Goal: Task Accomplishment & Management: Manage account settings

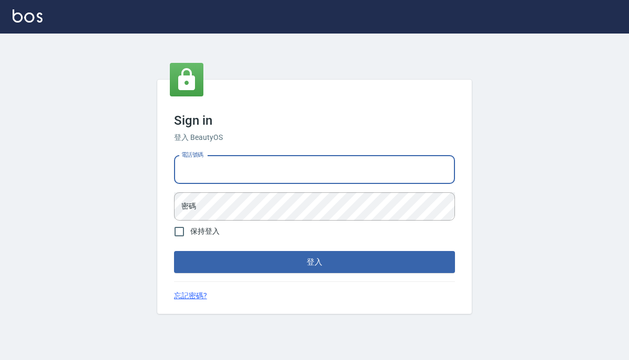
click at [273, 176] on input "電話號碼" at bounding box center [314, 170] width 281 height 28
type input "0939367977"
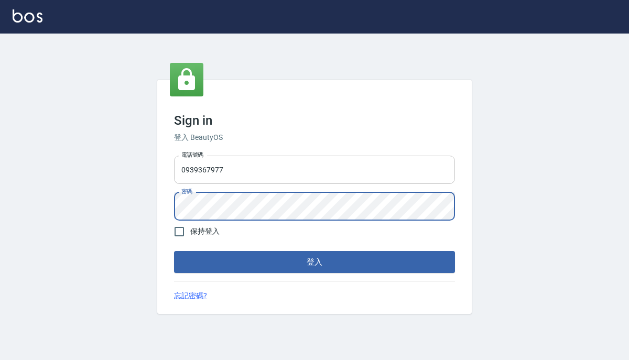
click at [174, 251] on button "登入" at bounding box center [314, 262] width 281 height 22
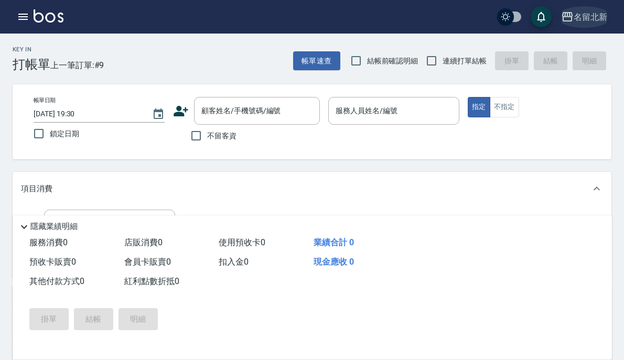
click at [573, 13] on div "名留北新" at bounding box center [590, 16] width 34 height 13
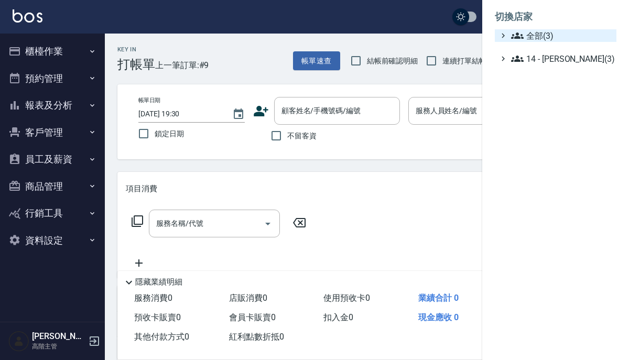
click at [542, 39] on span "全部(3)" at bounding box center [561, 35] width 101 height 13
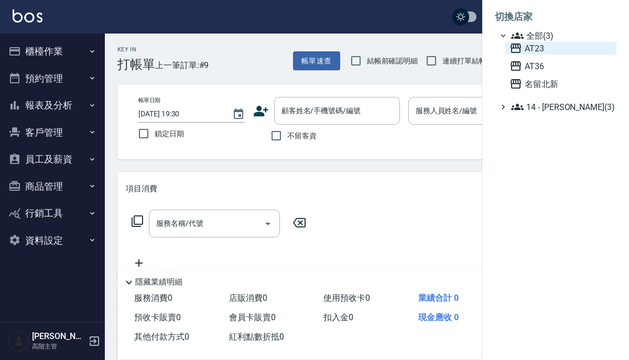
click at [545, 49] on span "AT23" at bounding box center [561, 48] width 103 height 13
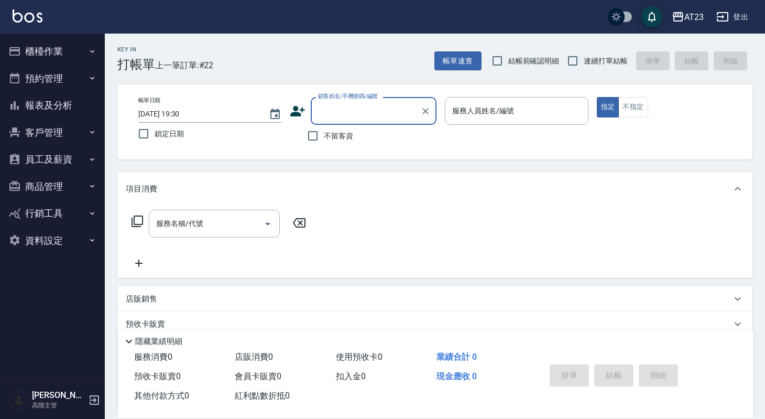
click at [52, 157] on button "員工及薪資" at bounding box center [52, 159] width 96 height 27
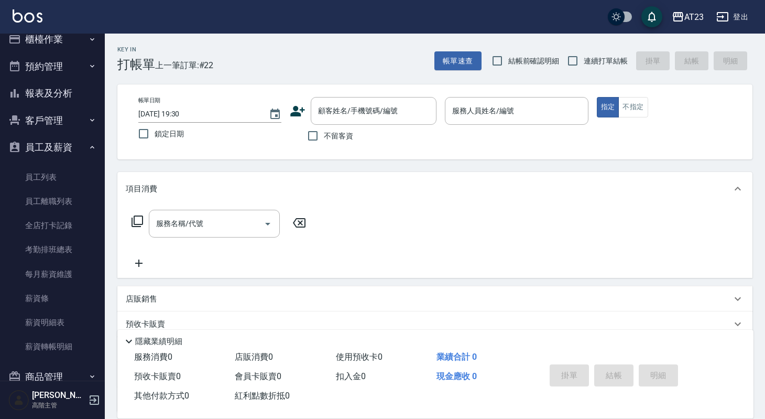
scroll to position [14, 0]
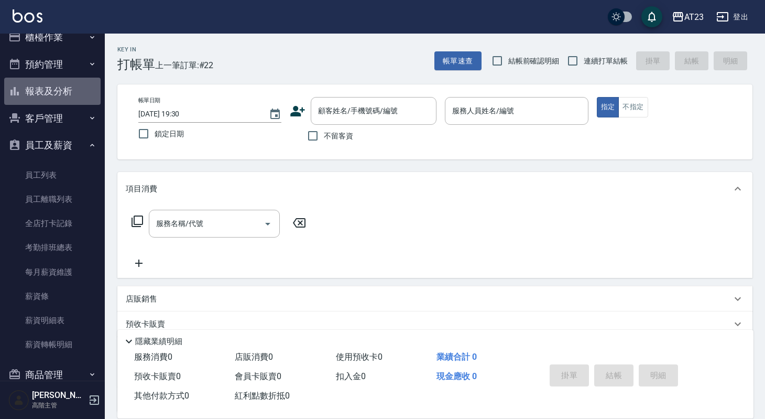
click at [63, 94] on button "報表及分析" at bounding box center [52, 91] width 96 height 27
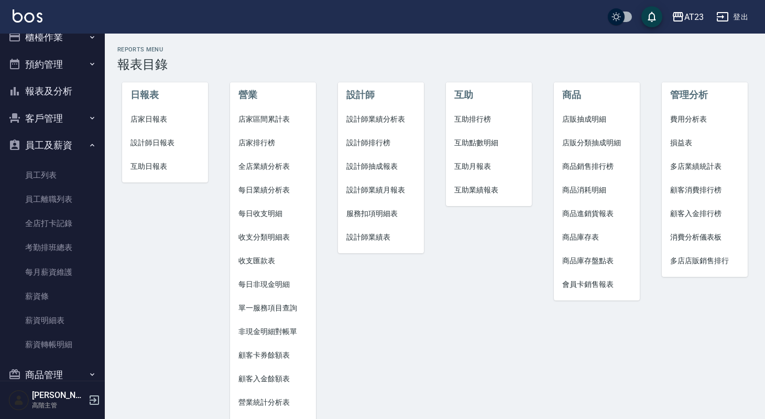
click at [629, 147] on span "損益表" at bounding box center [704, 142] width 69 height 11
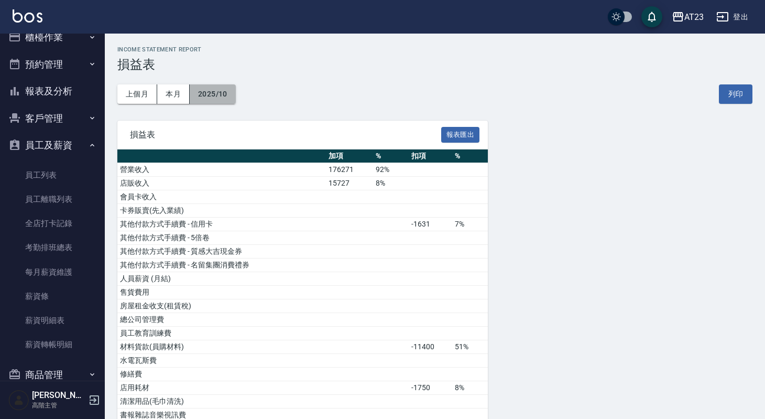
click at [211, 93] on button "2025/10" at bounding box center [213, 93] width 46 height 19
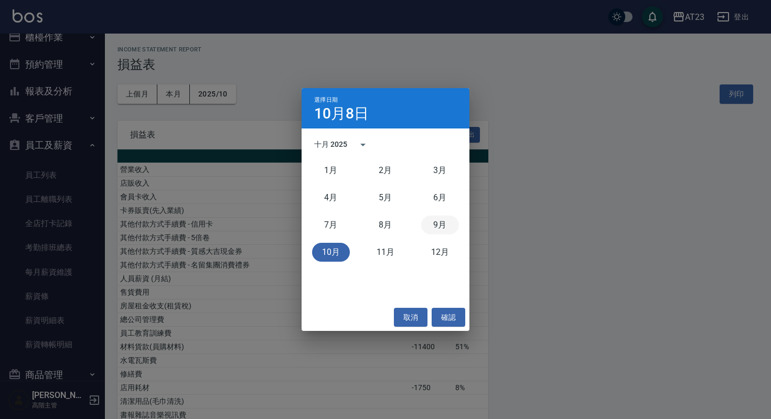
click at [447, 222] on button "9月" at bounding box center [440, 224] width 38 height 19
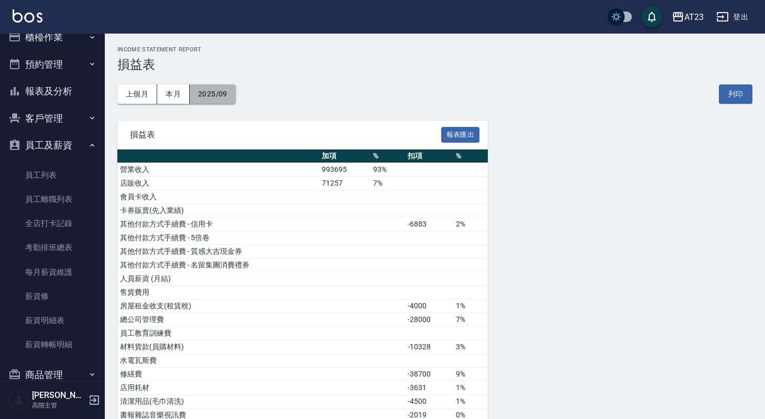
click at [218, 97] on button "2025/09" at bounding box center [213, 93] width 46 height 19
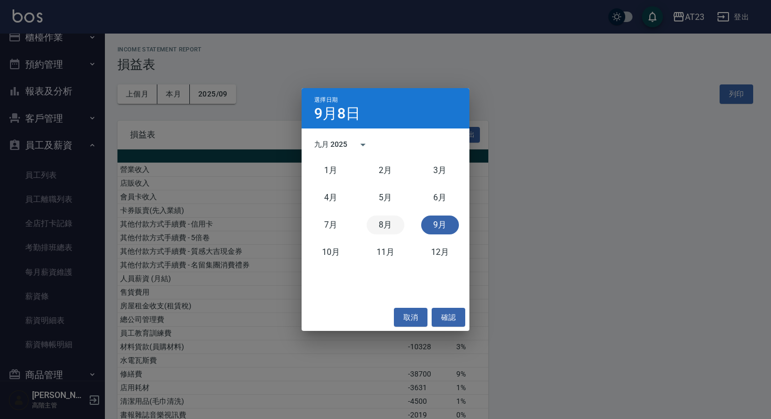
click at [385, 226] on button "8月" at bounding box center [385, 224] width 38 height 19
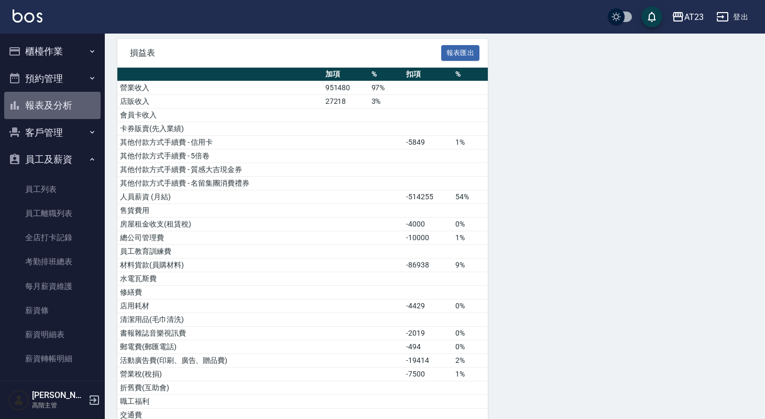
click at [58, 99] on button "報表及分析" at bounding box center [52, 105] width 96 height 27
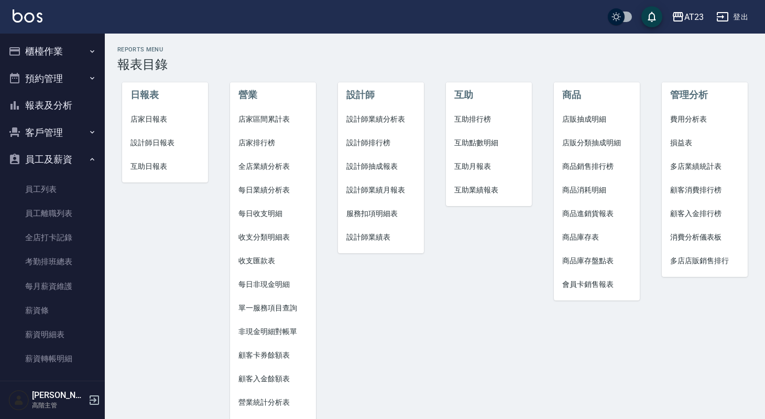
scroll to position [46, 0]
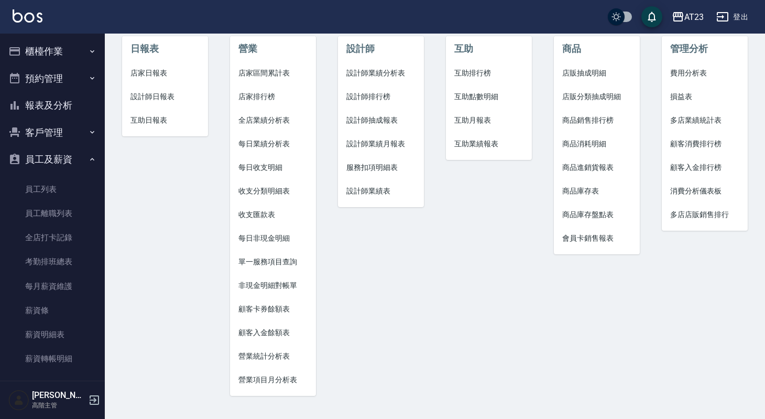
click at [266, 192] on span "收支分類明細表" at bounding box center [273, 191] width 69 height 11
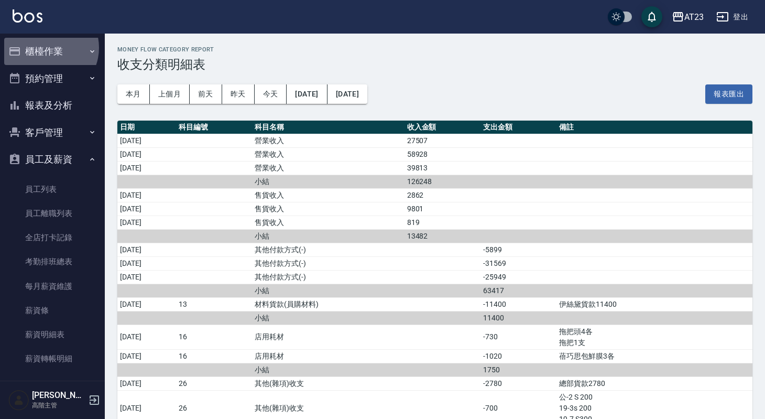
click at [46, 48] on button "櫃檯作業" at bounding box center [52, 51] width 96 height 27
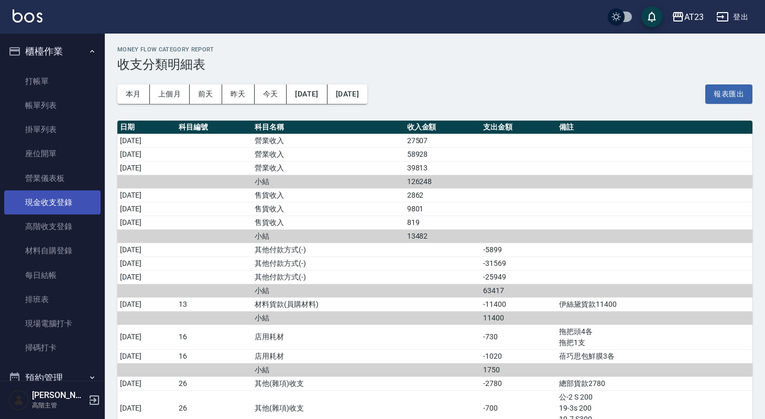
click at [56, 204] on link "現金收支登錄" at bounding box center [52, 202] width 96 height 24
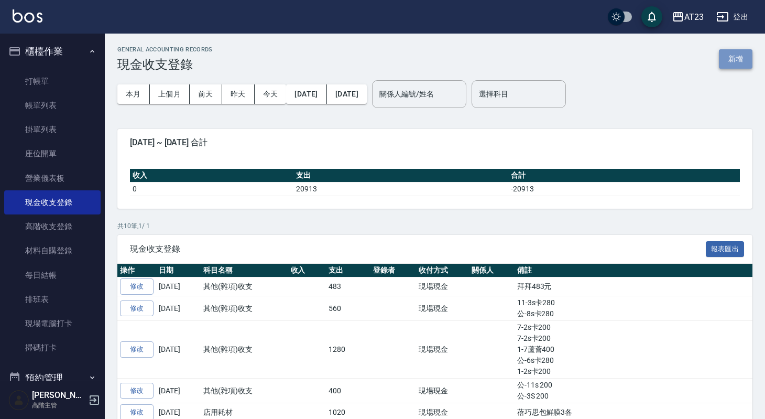
click at [629, 61] on button "新增" at bounding box center [736, 58] width 34 height 19
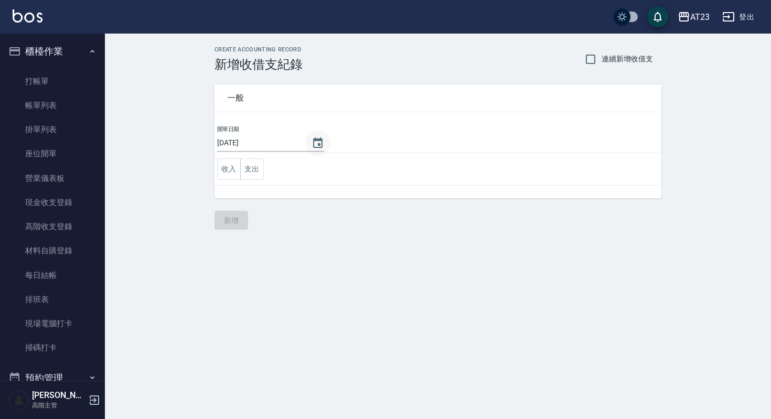
click at [313, 144] on icon "Choose date, selected date is 2025-10-08" at bounding box center [317, 142] width 9 height 10
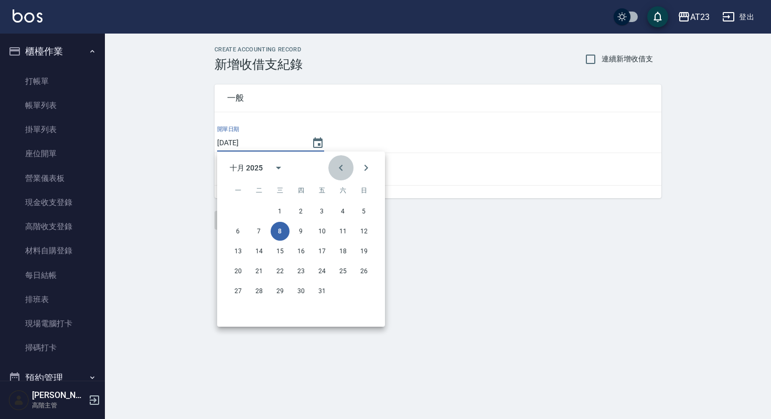
click at [338, 168] on icon "Previous month" at bounding box center [340, 167] width 13 height 13
click at [319, 213] on button "1" at bounding box center [321, 211] width 19 height 19
type input "[DATE]"
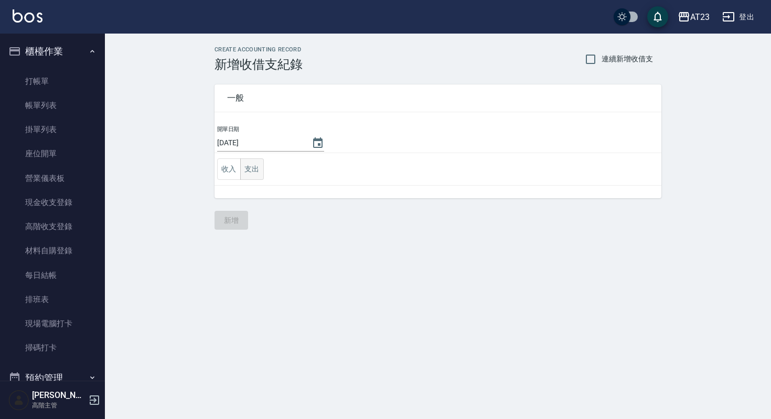
click at [248, 170] on button "支出" at bounding box center [252, 168] width 24 height 21
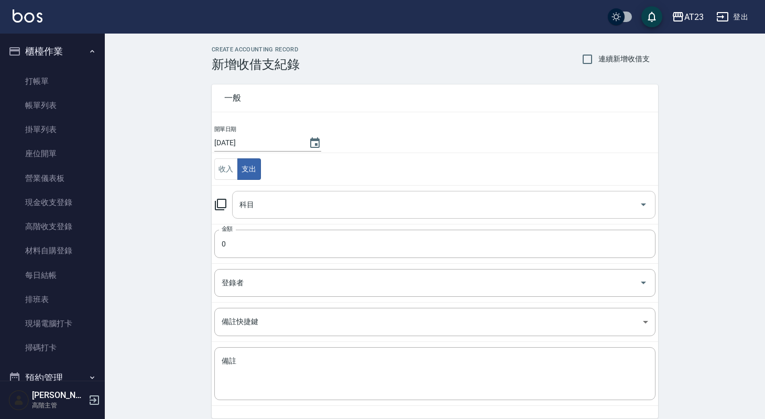
click at [258, 206] on input "科目" at bounding box center [436, 205] width 398 height 18
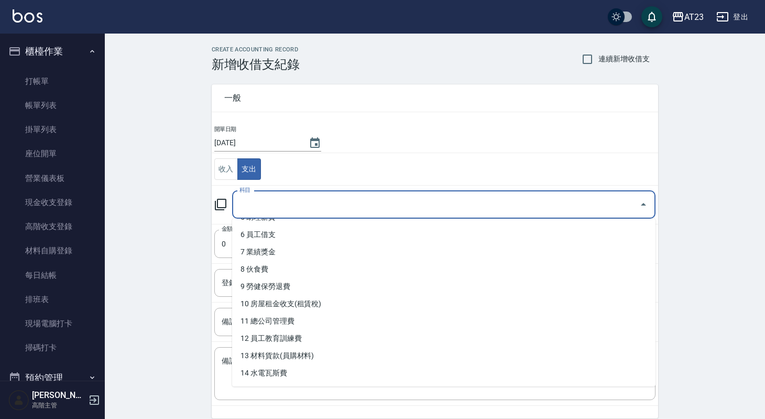
scroll to position [100, 0]
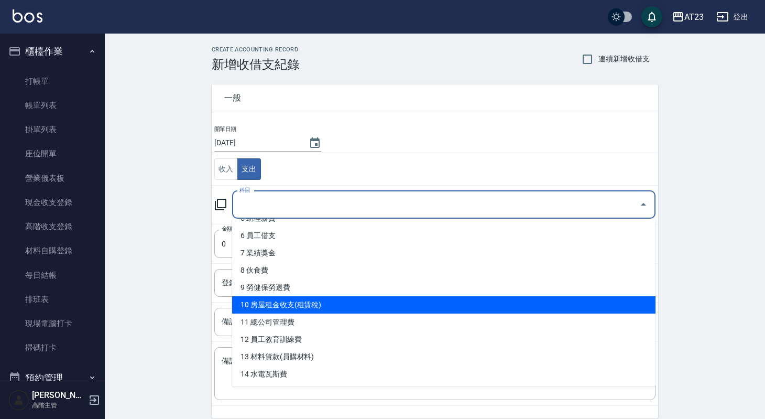
click at [290, 308] on li "10 房屋租金收支(租賃稅)" at bounding box center [444, 304] width 424 height 17
type input "10 房屋租金收支(租賃稅)"
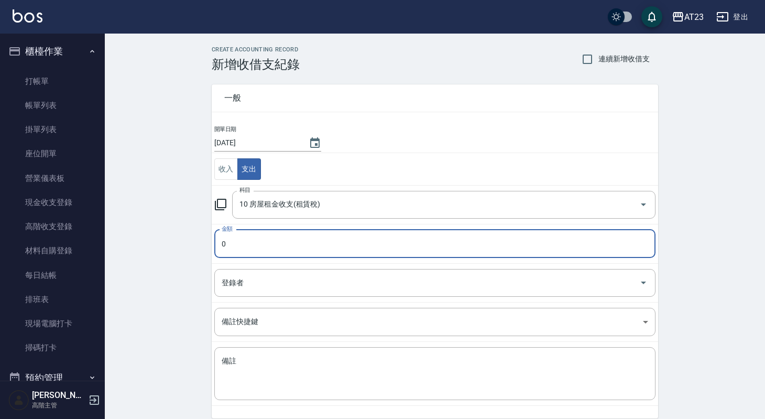
click at [277, 242] on input "0" at bounding box center [434, 244] width 441 height 28
type input "0"
click at [242, 278] on input "登錄者" at bounding box center [427, 283] width 416 height 18
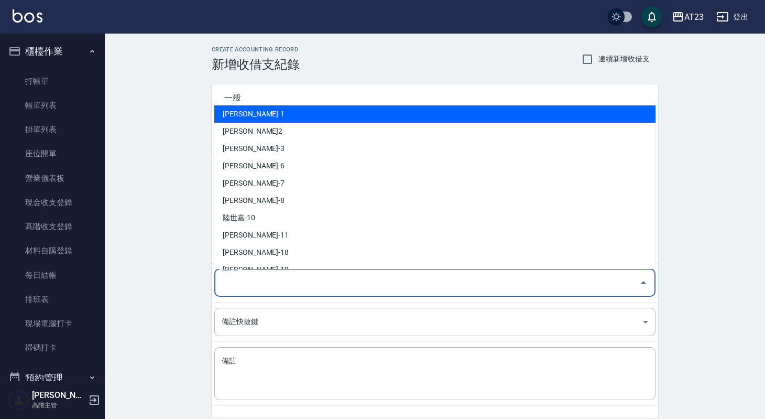
click at [261, 121] on li "[PERSON_NAME]-1" at bounding box center [434, 113] width 441 height 17
type input "[PERSON_NAME]-1"
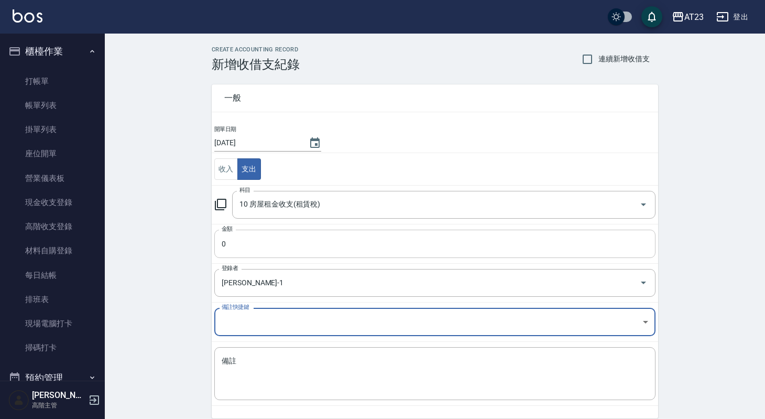
click at [272, 239] on input "0" at bounding box center [434, 244] width 441 height 28
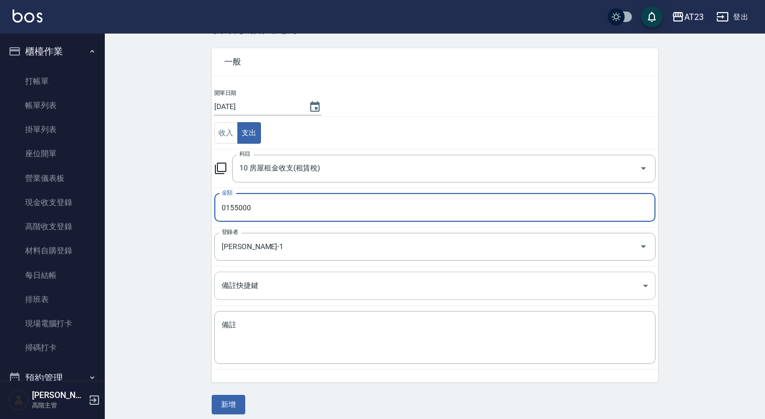
scroll to position [44, 0]
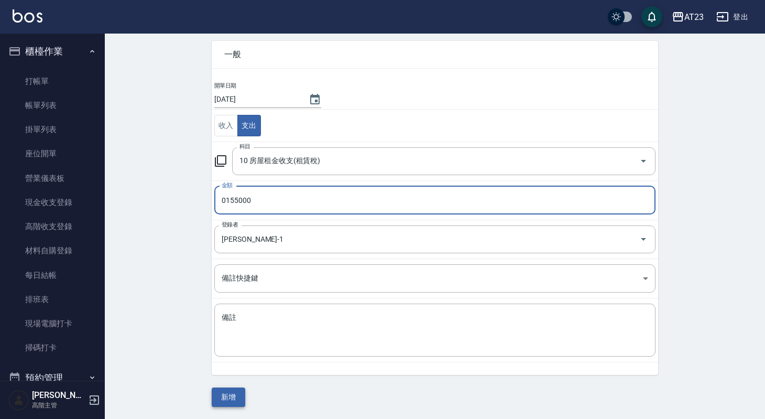
type input "0155000"
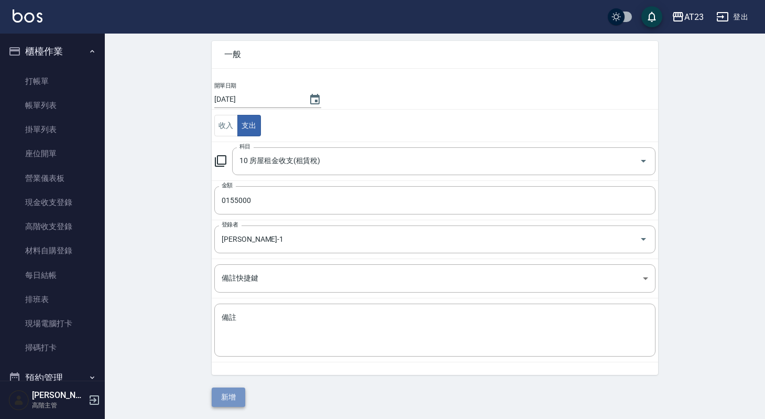
click at [220, 360] on button "新增" at bounding box center [229, 396] width 34 height 19
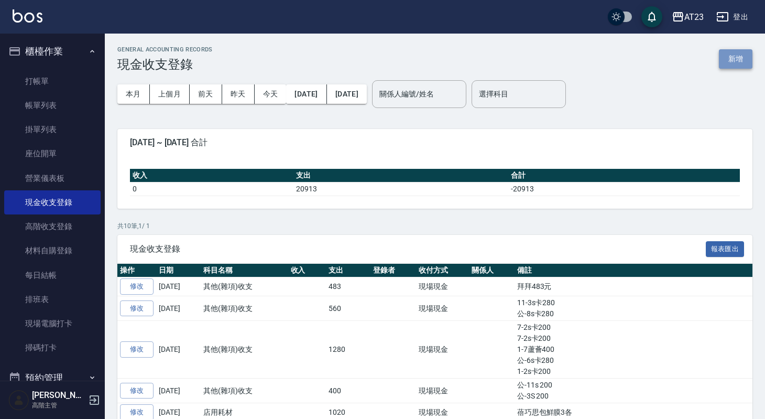
click at [629, 58] on button "新增" at bounding box center [736, 58] width 34 height 19
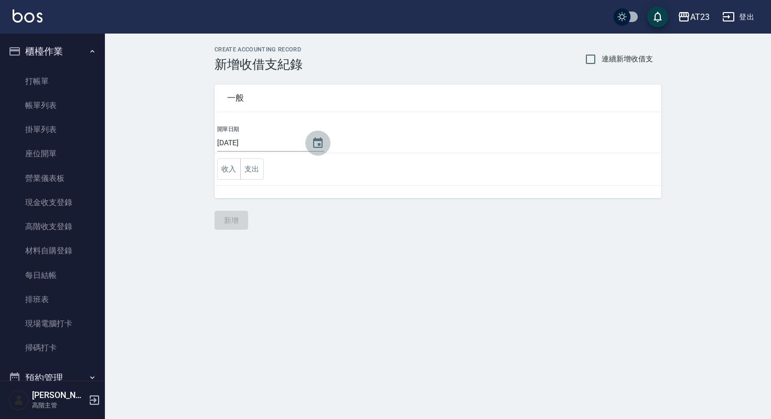
click at [311, 142] on icon "Choose date, selected date is 2025-10-08" at bounding box center [317, 143] width 13 height 13
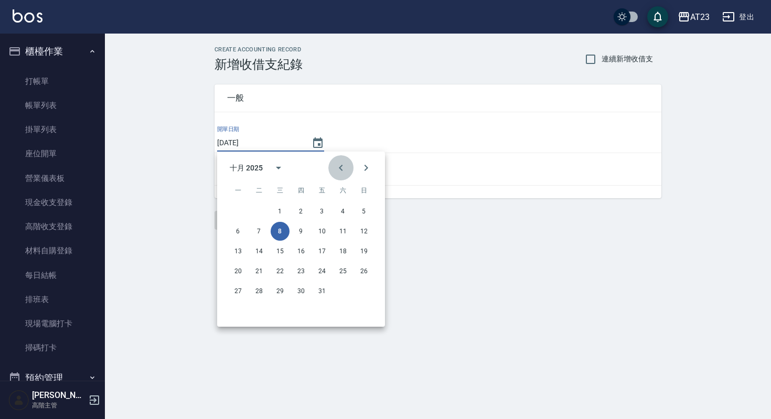
click at [341, 169] on icon "Previous month" at bounding box center [341, 168] width 4 height 6
click at [237, 208] on button "1" at bounding box center [238, 211] width 19 height 19
type input "[DATE]"
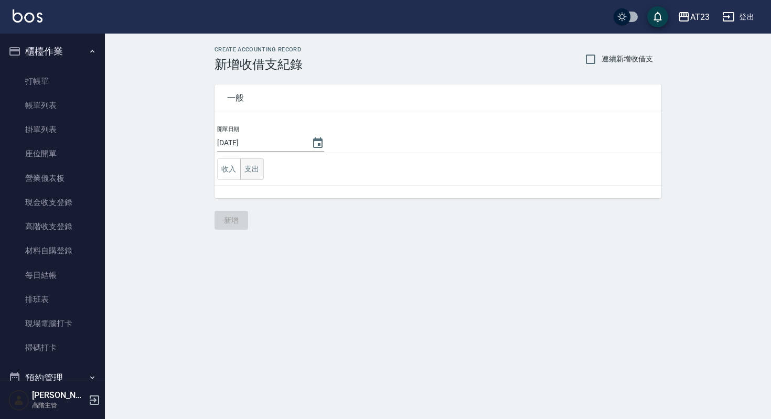
click at [251, 168] on button "支出" at bounding box center [252, 168] width 24 height 21
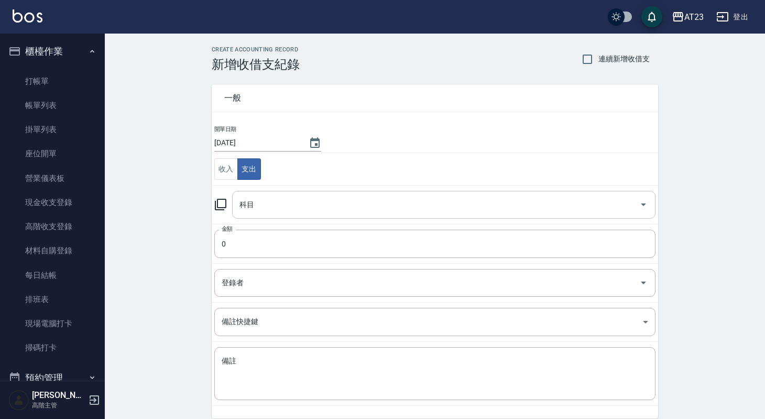
click at [258, 198] on input "科目" at bounding box center [436, 205] width 398 height 18
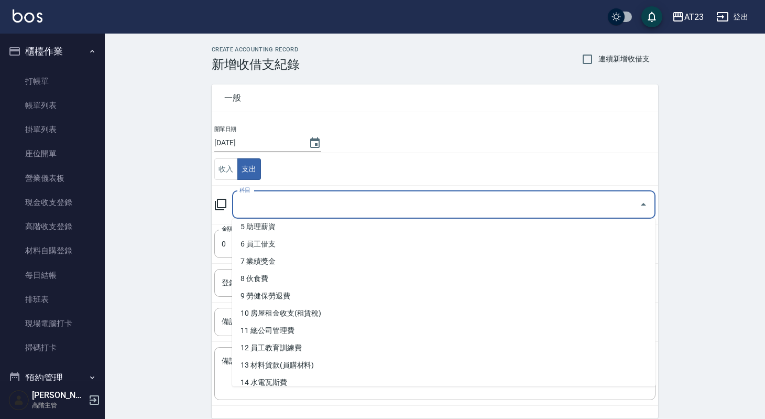
scroll to position [95, 0]
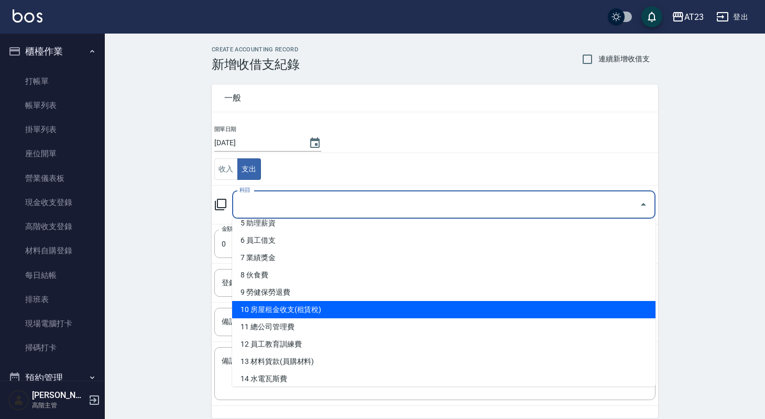
click at [281, 311] on li "10 房屋租金收支(租賃稅)" at bounding box center [444, 309] width 424 height 17
type input "10 房屋租金收支(租賃稅)"
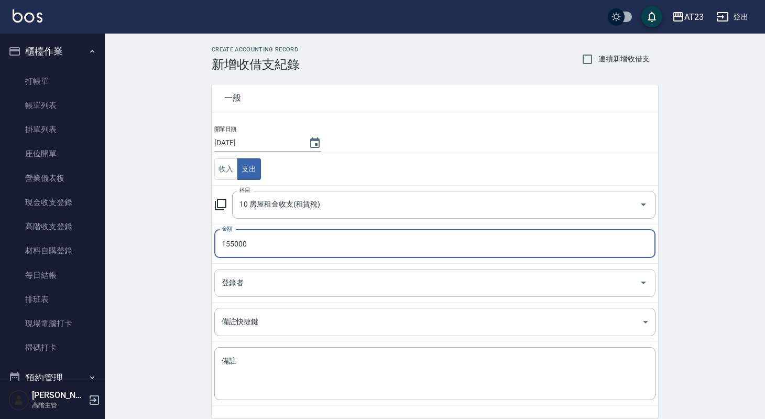
type input "155000"
click at [248, 283] on input "登錄者" at bounding box center [427, 283] width 416 height 18
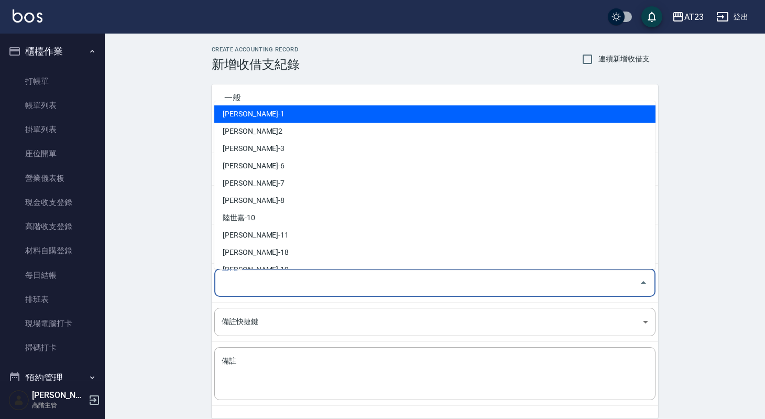
click at [251, 118] on li "[PERSON_NAME]-1" at bounding box center [434, 113] width 441 height 17
type input "[PERSON_NAME]-1"
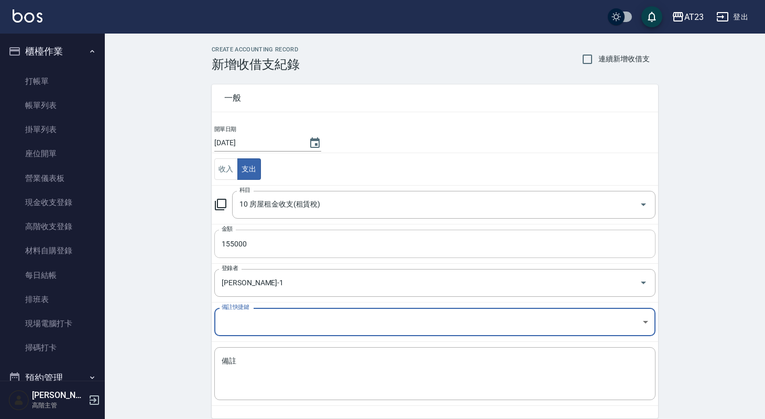
scroll to position [44, 0]
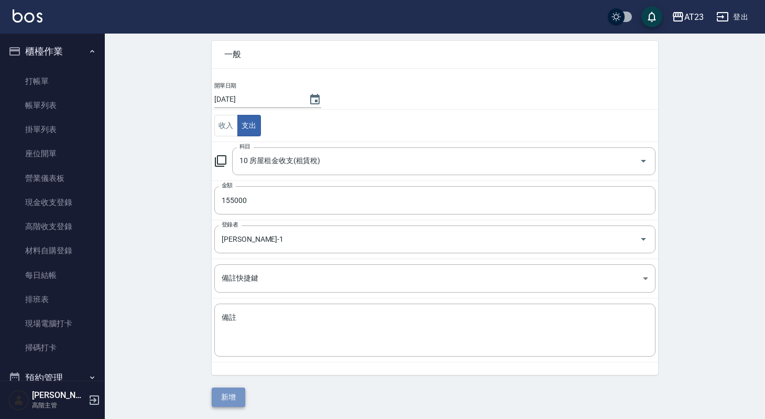
click at [236, 360] on button "新增" at bounding box center [229, 396] width 34 height 19
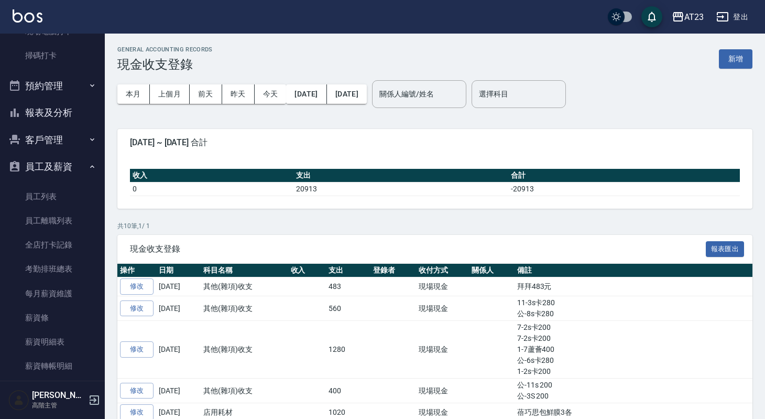
scroll to position [289, 0]
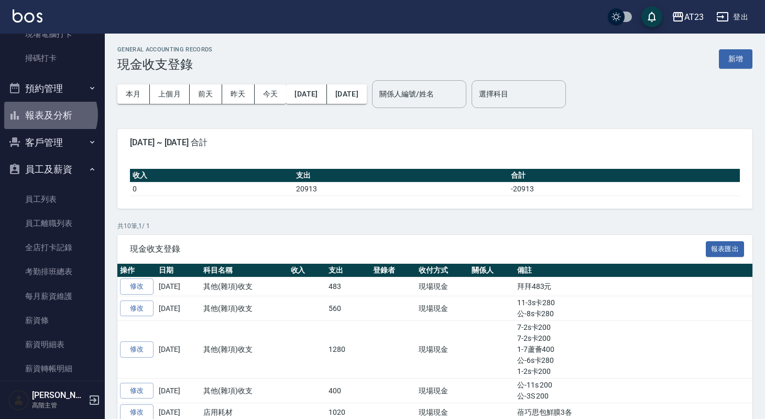
click at [49, 115] on button "報表及分析" at bounding box center [52, 115] width 96 height 27
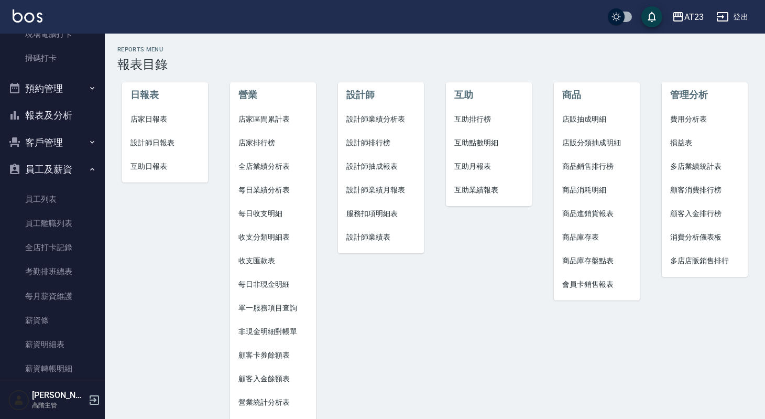
click at [629, 139] on span "損益表" at bounding box center [704, 142] width 69 height 11
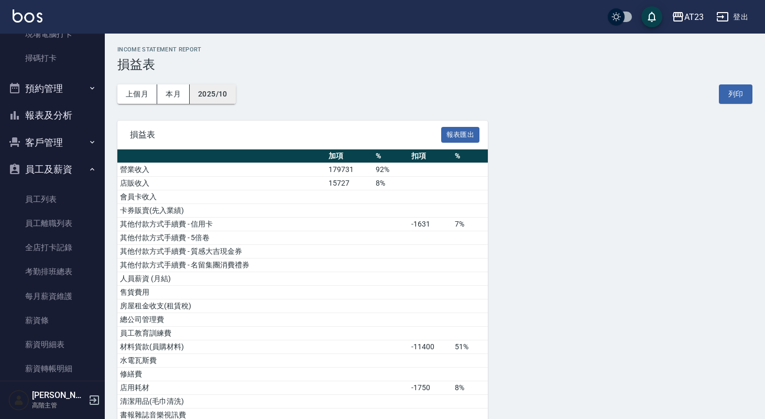
click at [220, 92] on button "2025/10" at bounding box center [213, 93] width 46 height 19
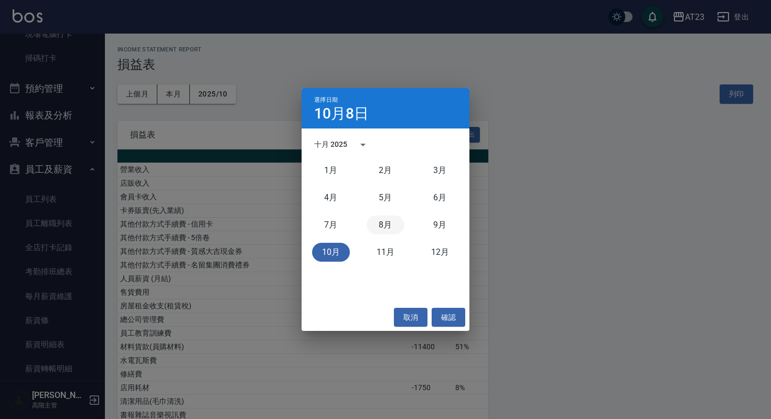
click at [388, 225] on button "8月" at bounding box center [385, 224] width 38 height 19
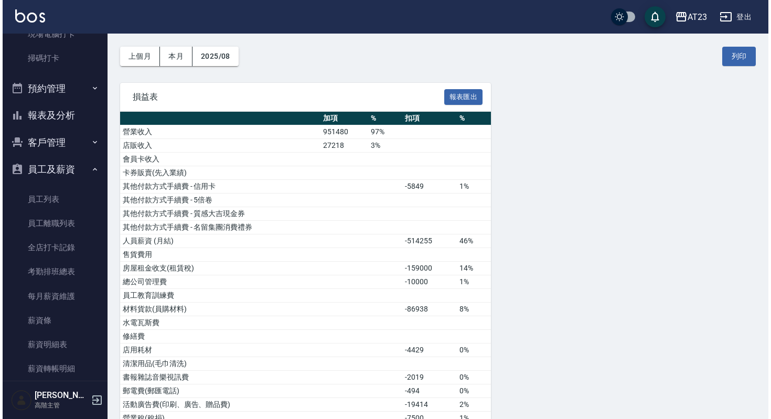
scroll to position [29, 0]
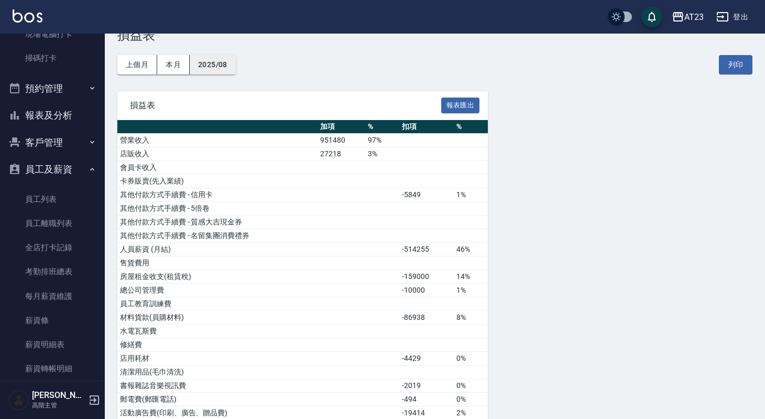
click at [220, 56] on button "2025/08" at bounding box center [213, 64] width 46 height 19
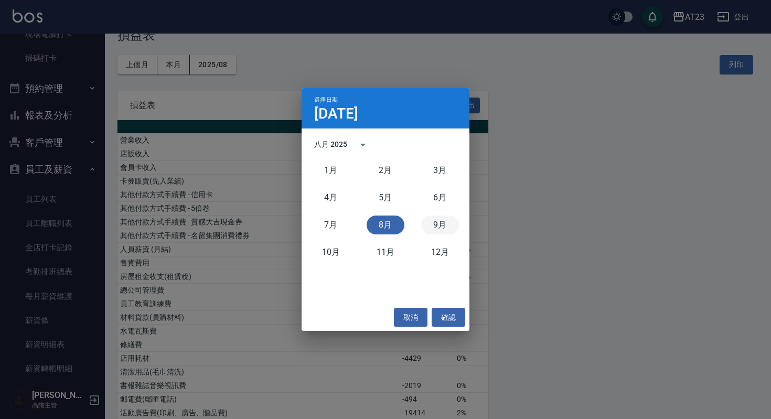
click at [451, 227] on button "9月" at bounding box center [440, 224] width 38 height 19
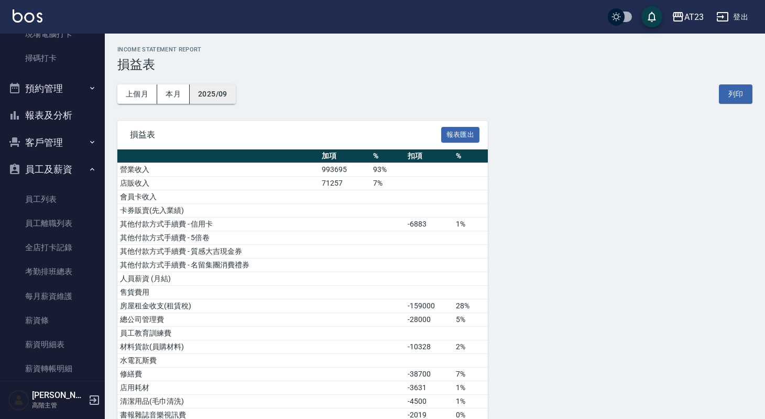
click at [214, 85] on button "2025/09" at bounding box center [213, 93] width 46 height 19
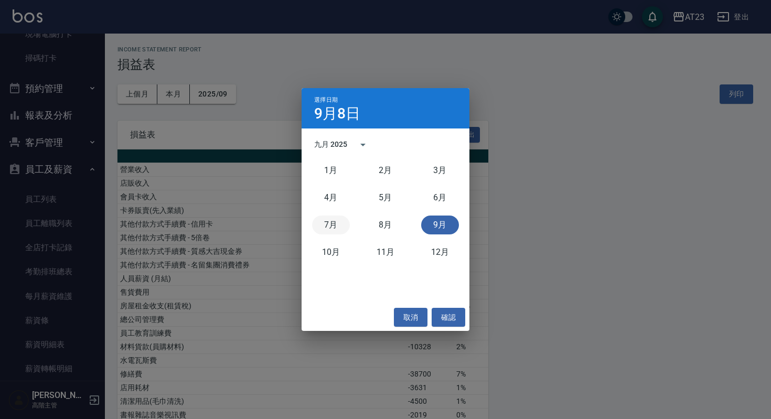
click at [334, 226] on button "7月" at bounding box center [331, 224] width 38 height 19
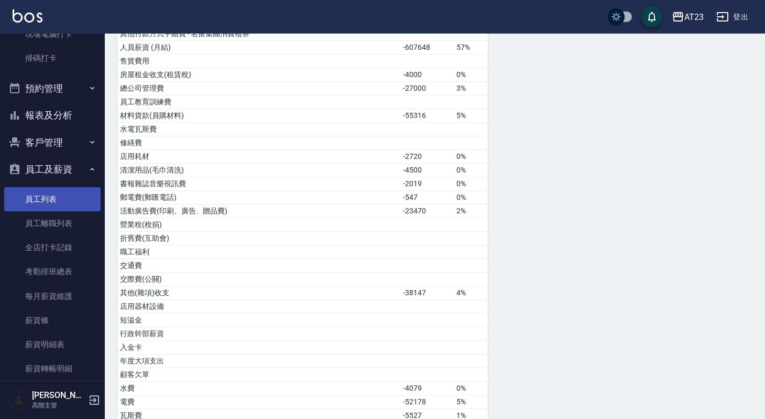
scroll to position [307, 0]
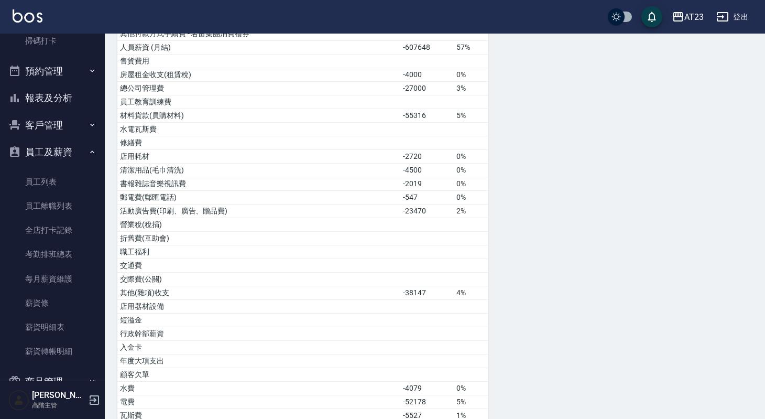
click at [68, 94] on button "報表及分析" at bounding box center [52, 97] width 96 height 27
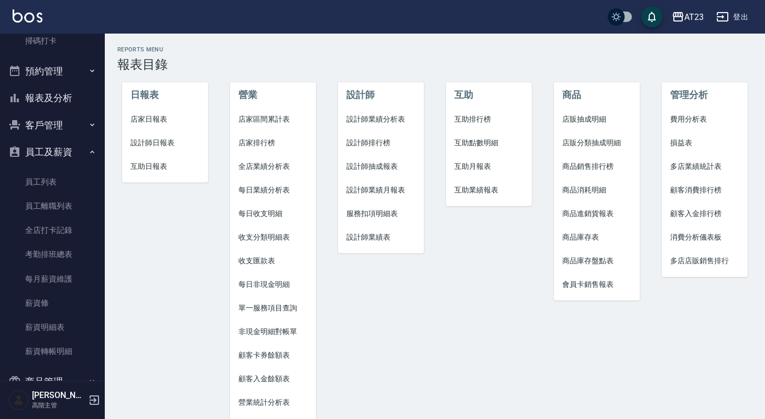
click at [629, 144] on span "損益表" at bounding box center [704, 142] width 69 height 11
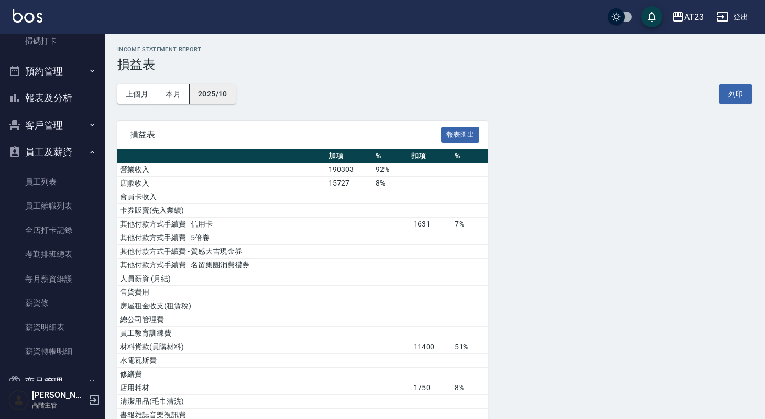
click at [234, 93] on button "2025/10" at bounding box center [213, 93] width 46 height 19
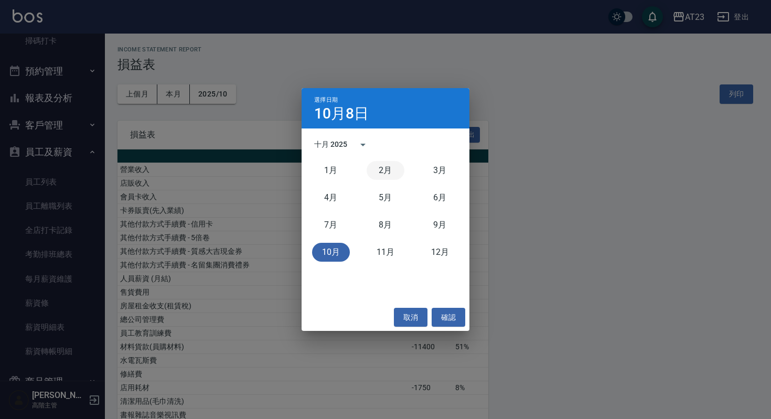
click at [380, 171] on button "2月" at bounding box center [385, 170] width 38 height 19
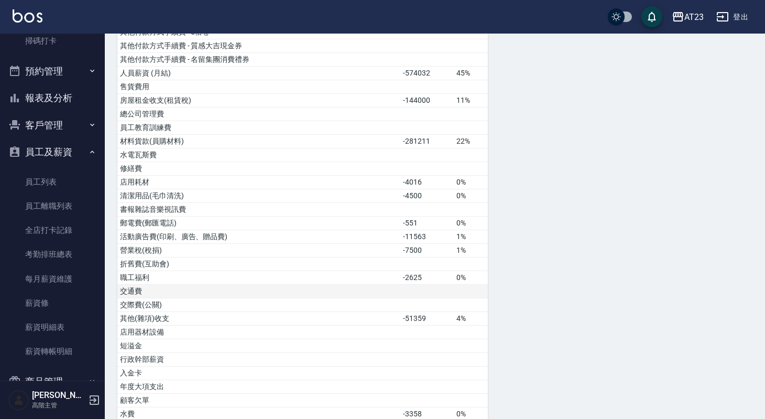
scroll to position [9, 0]
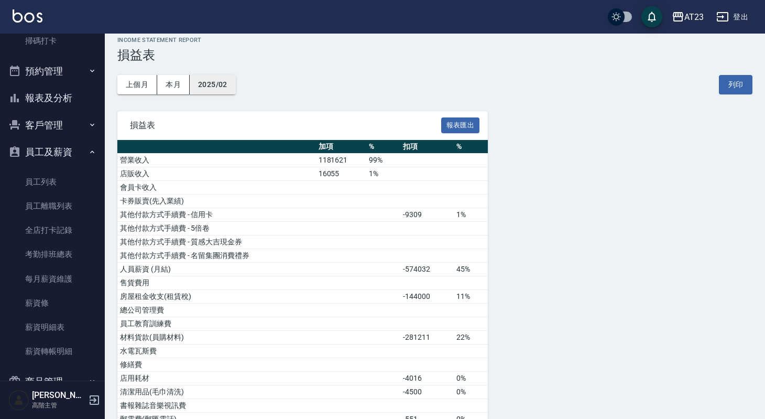
click at [219, 85] on button "2025/02" at bounding box center [213, 84] width 46 height 19
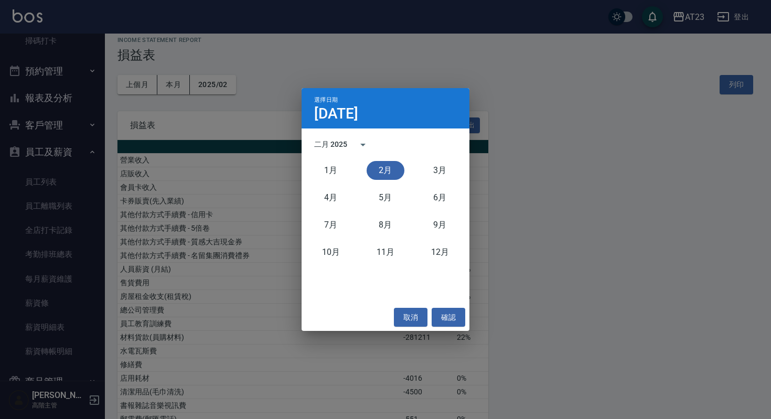
click at [592, 172] on div "選擇日期 [DATE] 二月 2025 [DATE]月 [DATE]月 [DATE]月 [DATE]月 [DATE]月 [DATE]月 取消 確認" at bounding box center [385, 209] width 771 height 419
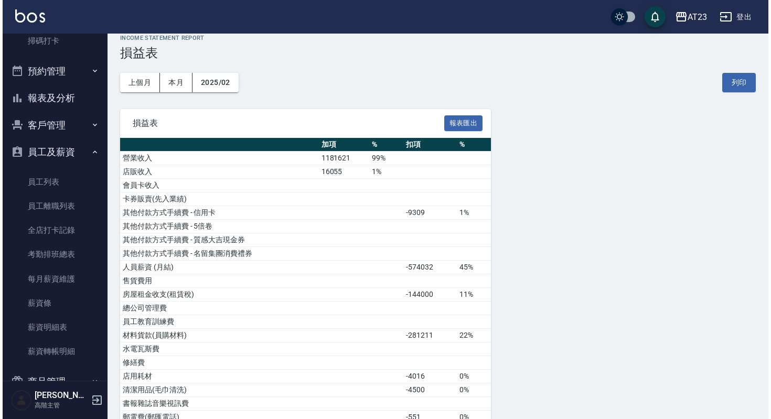
scroll to position [12, 0]
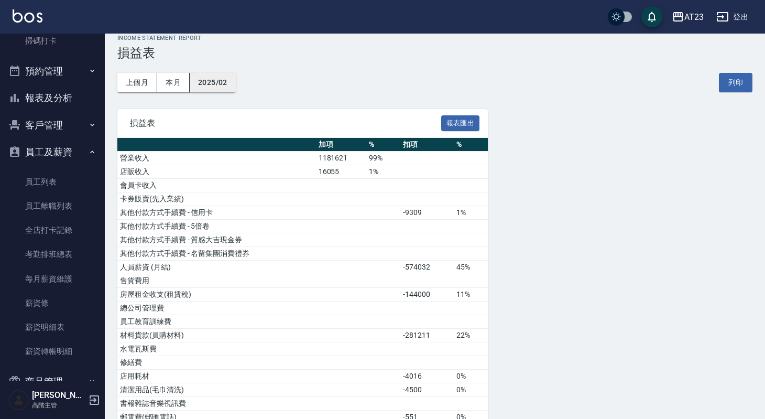
click at [223, 85] on button "2025/02" at bounding box center [213, 82] width 46 height 19
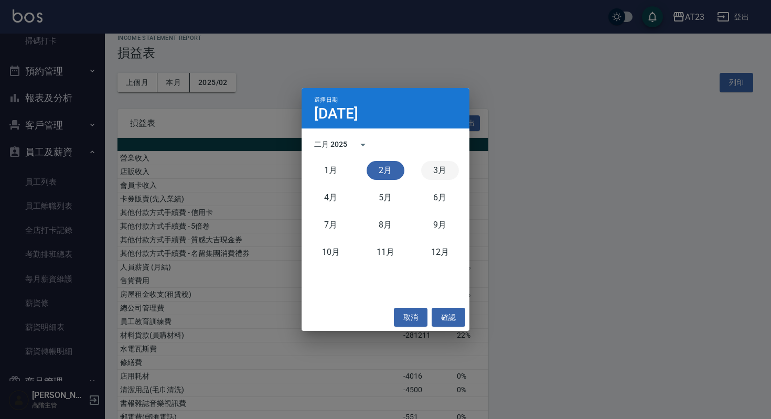
click at [429, 167] on button "3月" at bounding box center [440, 170] width 38 height 19
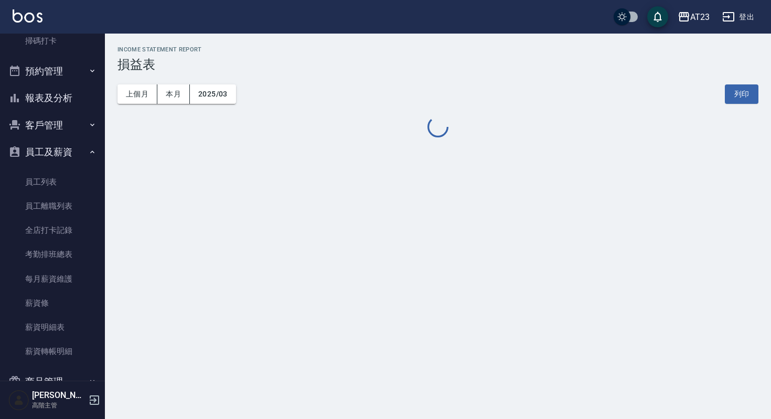
click at [525, 185] on div "AT23 2025-03 損益表 列印時間： [DATE][PHONE_NUMBER]:39 Income Statement Report 損益表 上個月 …" at bounding box center [385, 209] width 771 height 419
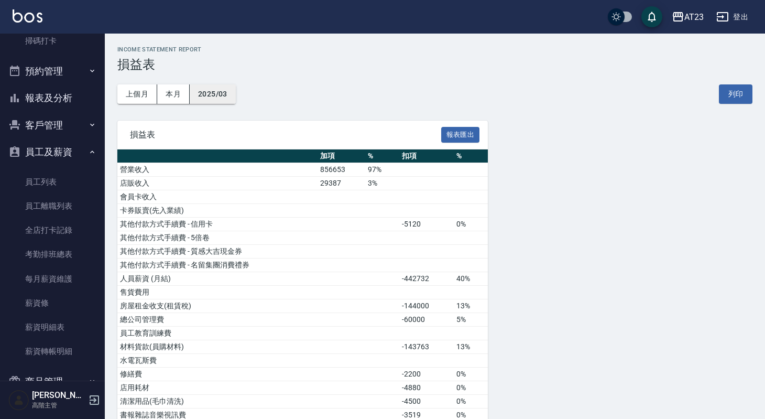
click at [229, 101] on button "2025/03" at bounding box center [213, 93] width 46 height 19
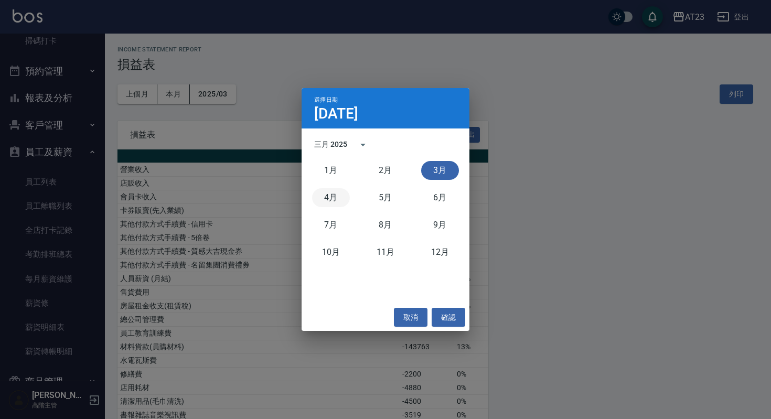
click at [322, 200] on button "4月" at bounding box center [331, 197] width 38 height 19
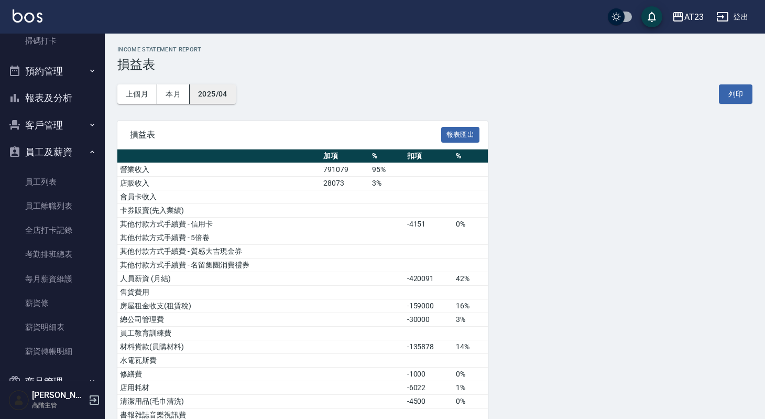
click at [205, 93] on button "2025/04" at bounding box center [213, 93] width 46 height 19
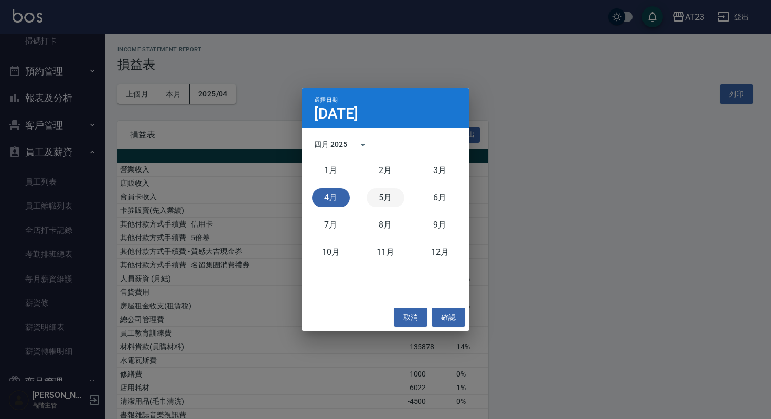
click at [380, 199] on button "5月" at bounding box center [385, 197] width 38 height 19
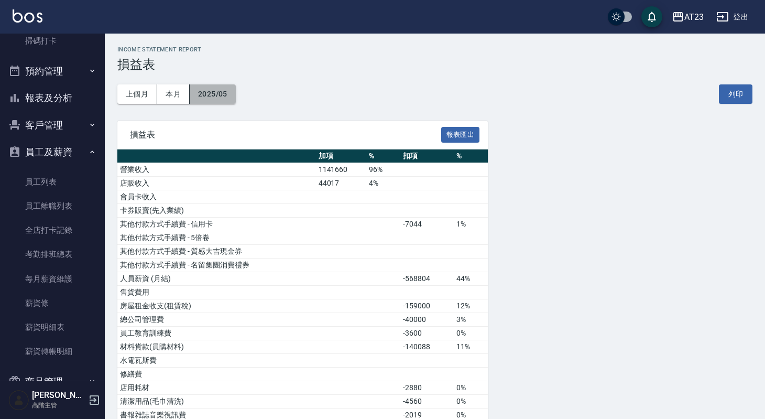
click at [226, 94] on button "2025/05" at bounding box center [213, 93] width 46 height 19
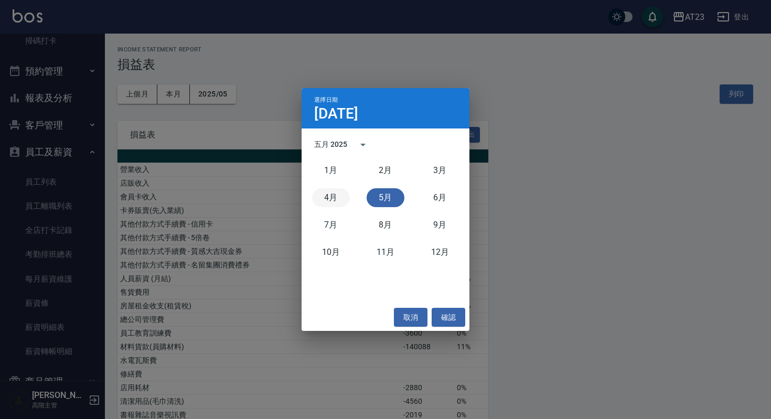
click at [332, 196] on button "4月" at bounding box center [331, 197] width 38 height 19
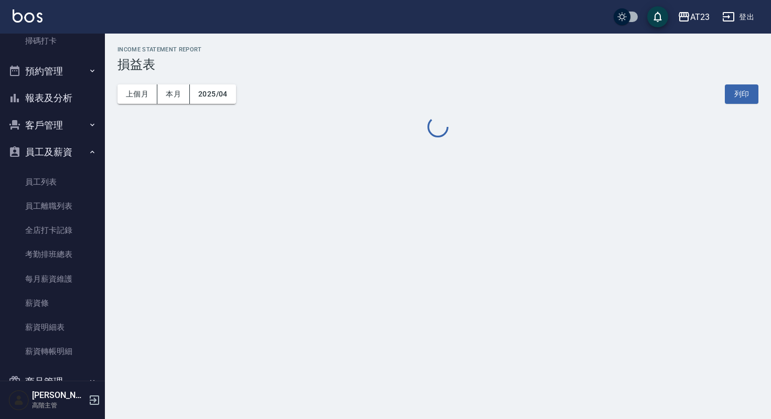
click at [481, 209] on div "AT23 2025-04 損益表 列印時間： [DATE][PHONE_NUMBER]:41 Income Statement Report 損益表 上個月 …" at bounding box center [385, 209] width 771 height 419
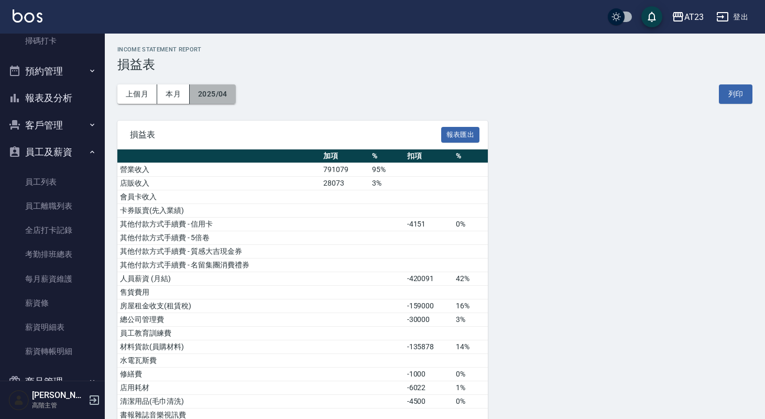
click at [228, 95] on button "2025/04" at bounding box center [213, 93] width 46 height 19
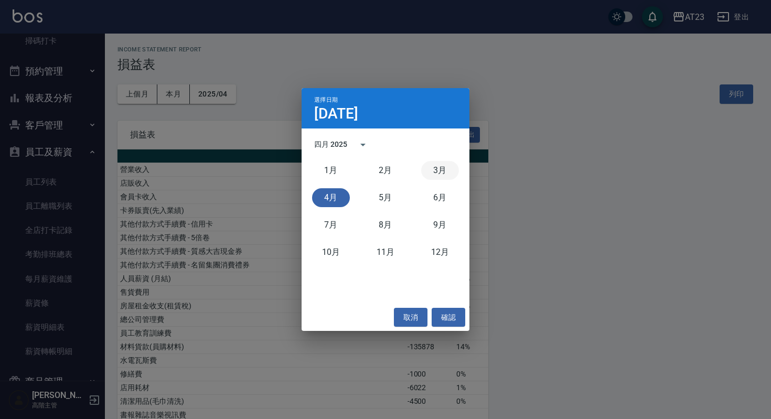
click at [440, 170] on button "3月" at bounding box center [440, 170] width 38 height 19
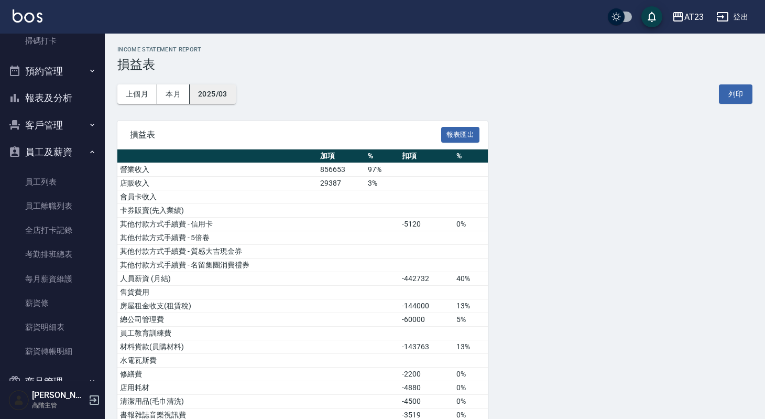
click at [207, 92] on button "2025/03" at bounding box center [213, 93] width 46 height 19
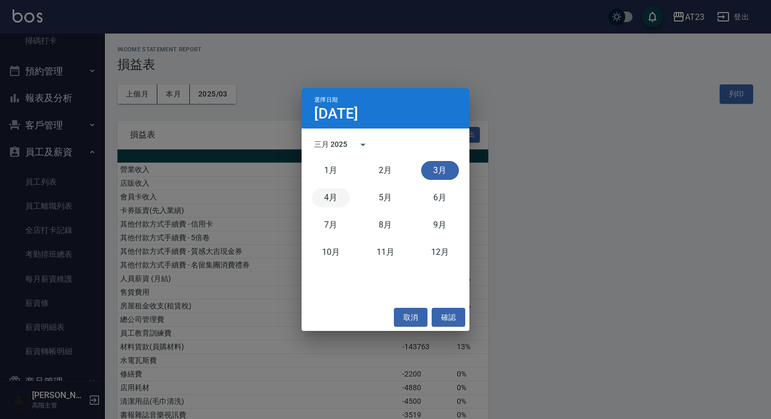
click at [334, 197] on button "4月" at bounding box center [331, 197] width 38 height 19
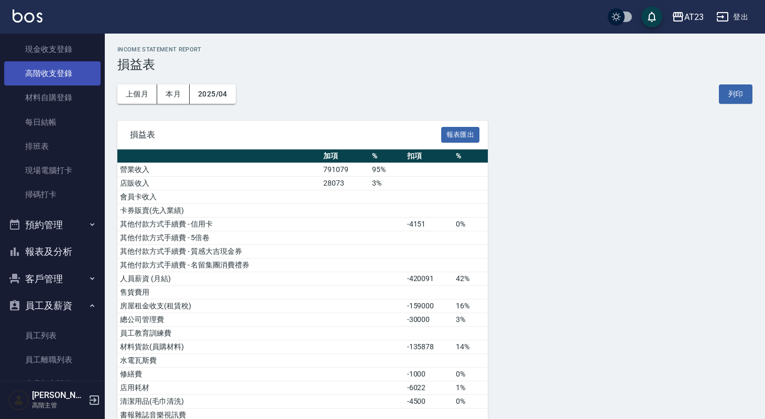
scroll to position [153, 0]
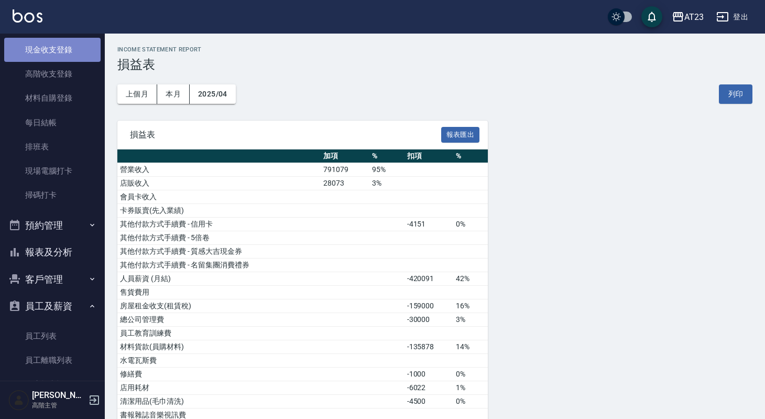
click at [59, 51] on link "現金收支登錄" at bounding box center [52, 50] width 96 height 24
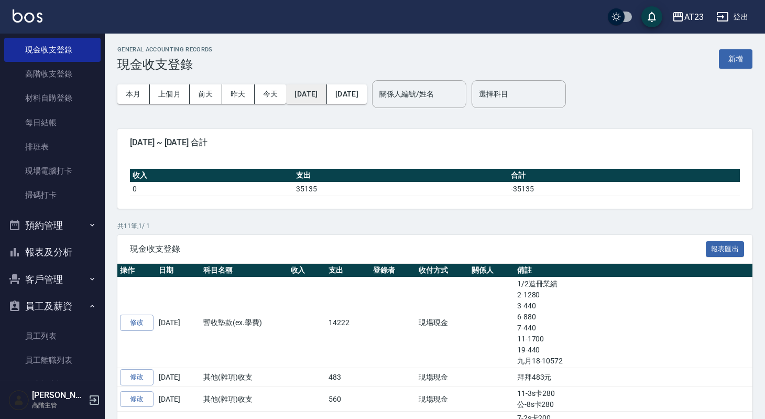
click at [327, 88] on button "[DATE]" at bounding box center [306, 93] width 40 height 19
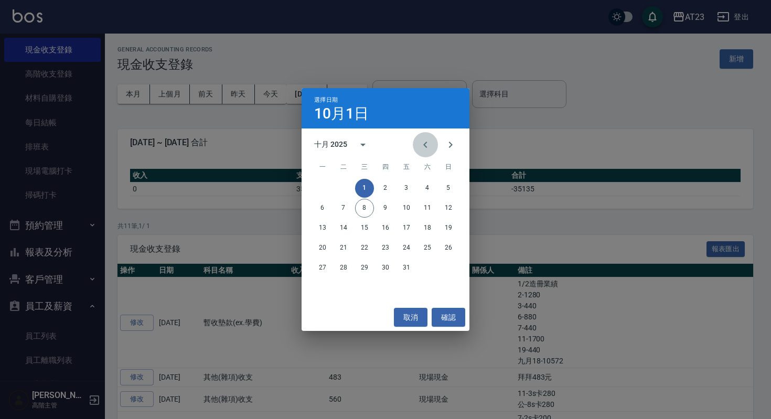
click at [425, 146] on icon "Previous month" at bounding box center [425, 145] width 4 height 6
click at [426, 147] on icon "Previous month" at bounding box center [425, 144] width 13 height 13
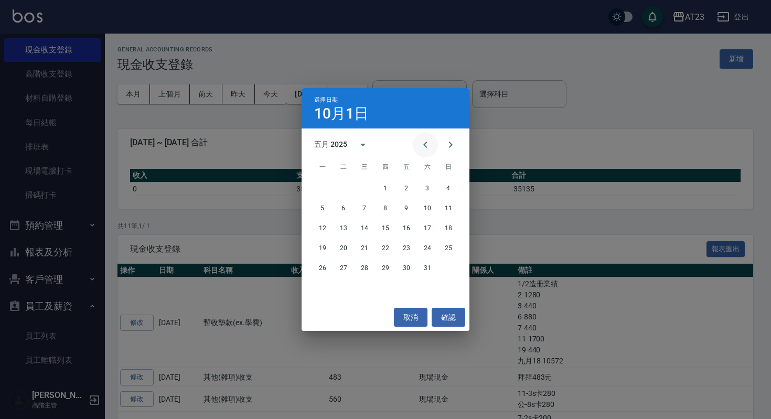
click at [426, 147] on icon "Previous month" at bounding box center [425, 144] width 13 height 13
click at [429, 186] on button "1" at bounding box center [427, 188] width 19 height 19
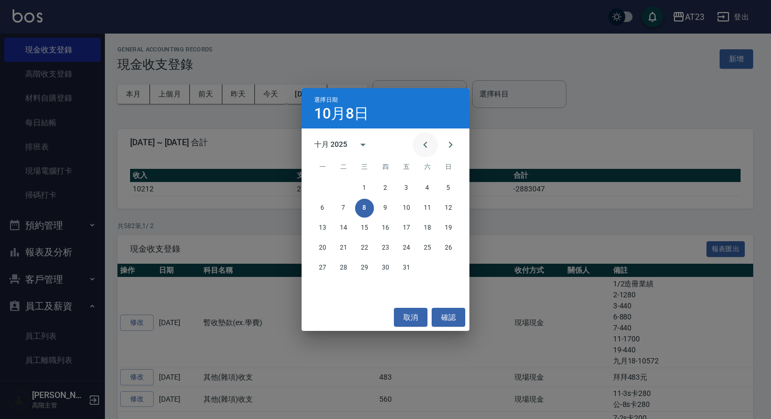
click at [425, 146] on icon "Previous month" at bounding box center [425, 145] width 4 height 6
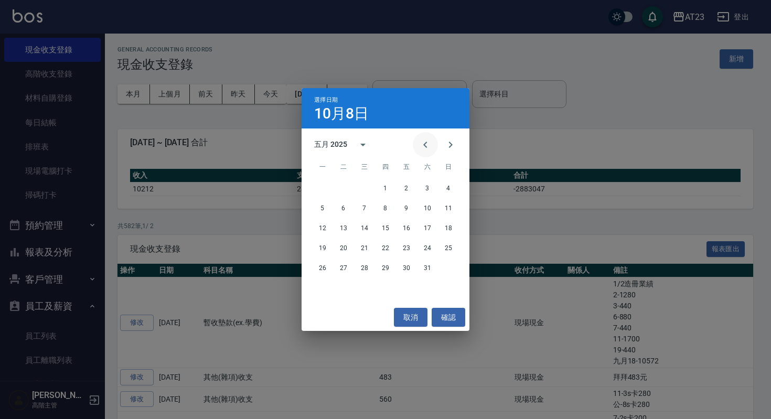
click at [425, 146] on icon "Previous month" at bounding box center [425, 145] width 4 height 6
click at [323, 287] on button "31" at bounding box center [322, 287] width 19 height 19
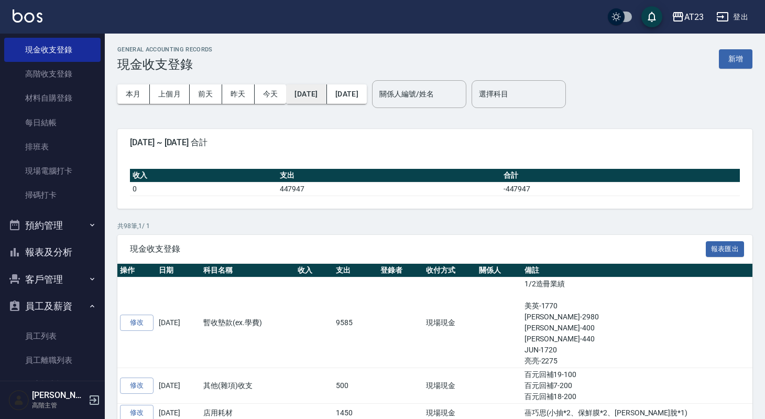
click at [320, 86] on button "[DATE]" at bounding box center [306, 93] width 40 height 19
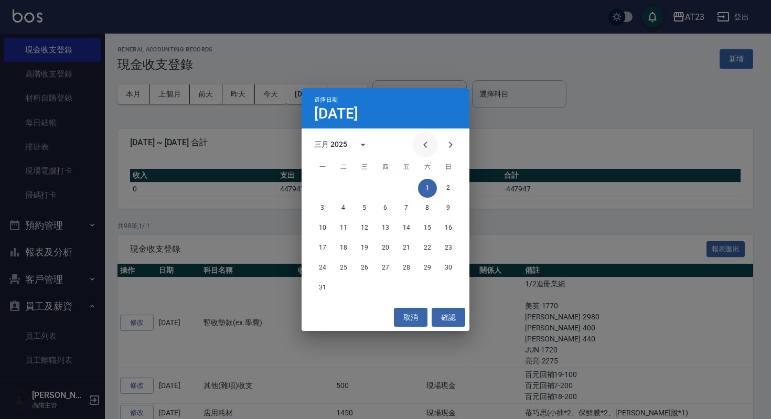
click at [428, 146] on icon "Previous month" at bounding box center [425, 144] width 13 height 13
click at [423, 185] on button "1" at bounding box center [427, 188] width 19 height 19
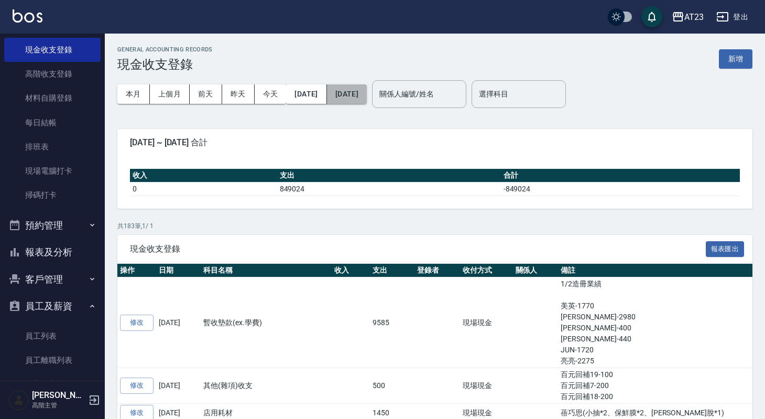
click at [367, 90] on button "[DATE]" at bounding box center [347, 93] width 40 height 19
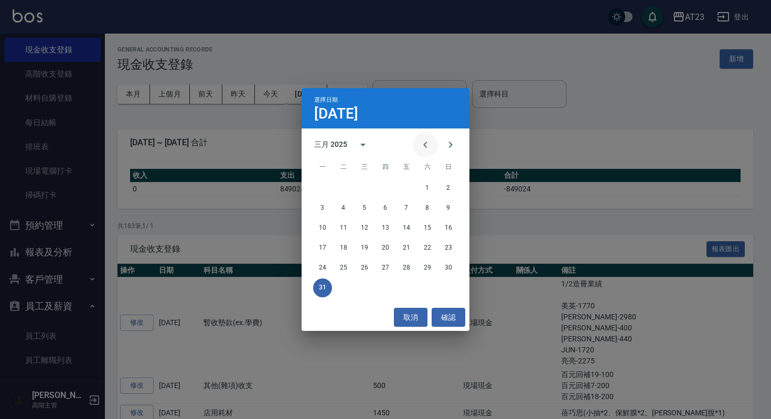
click at [422, 140] on icon "Previous month" at bounding box center [425, 144] width 13 height 13
click at [410, 267] on button "28" at bounding box center [406, 267] width 19 height 19
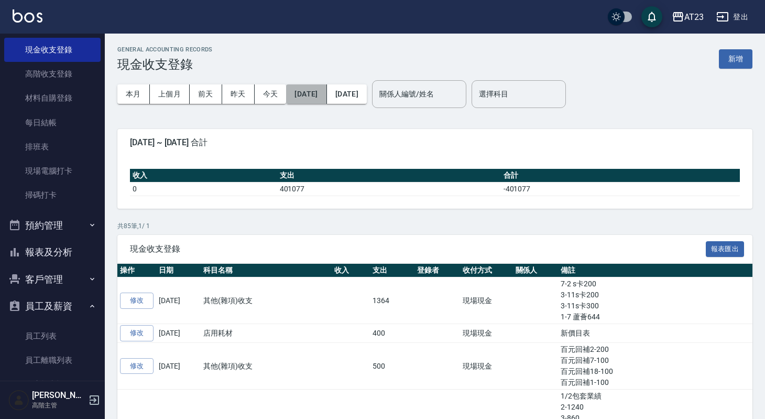
click at [327, 91] on button "[DATE]" at bounding box center [306, 93] width 40 height 19
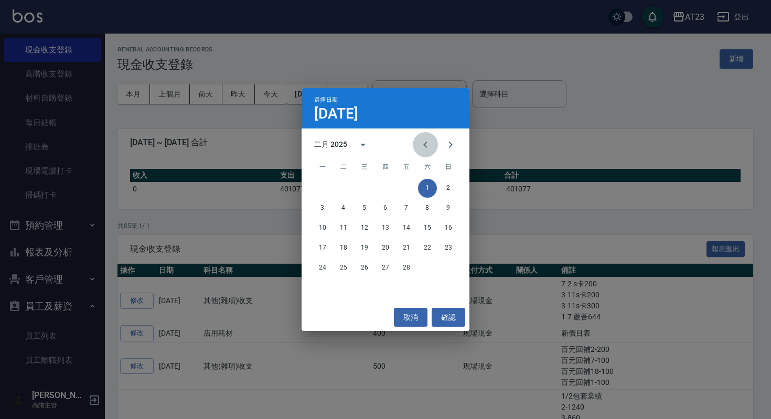
click at [427, 142] on icon "Previous month" at bounding box center [425, 144] width 13 height 13
click at [362, 188] on button "1" at bounding box center [364, 188] width 19 height 19
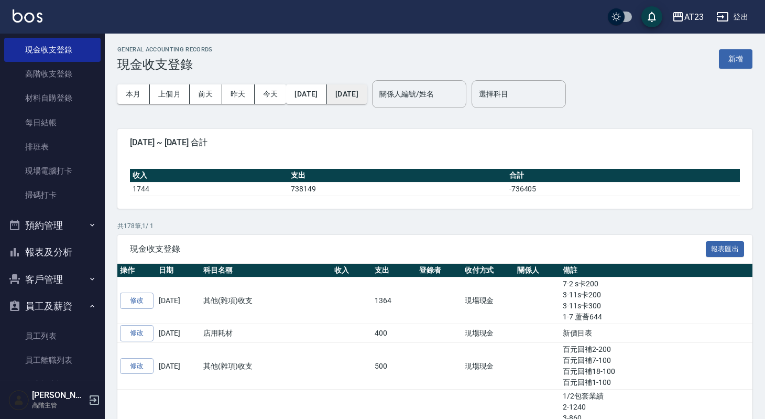
click at [367, 97] on button "[DATE]" at bounding box center [347, 93] width 40 height 19
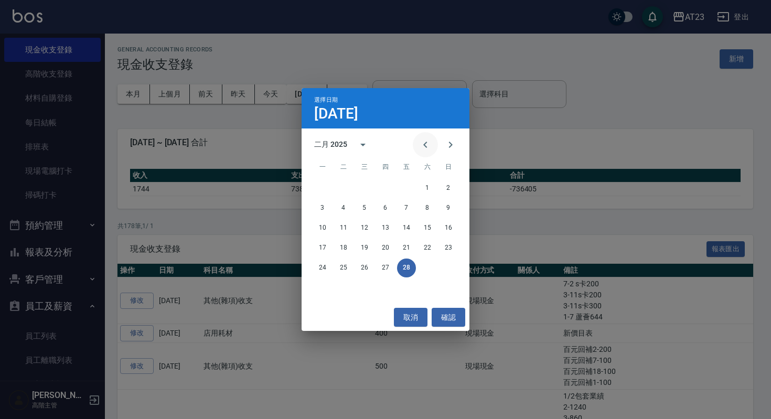
click at [423, 139] on icon "Previous month" at bounding box center [425, 144] width 13 height 13
click at [402, 270] on button "31" at bounding box center [406, 267] width 19 height 19
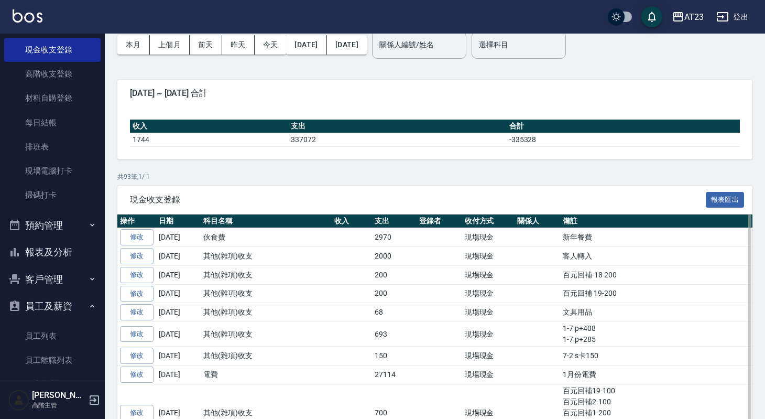
scroll to position [90, 0]
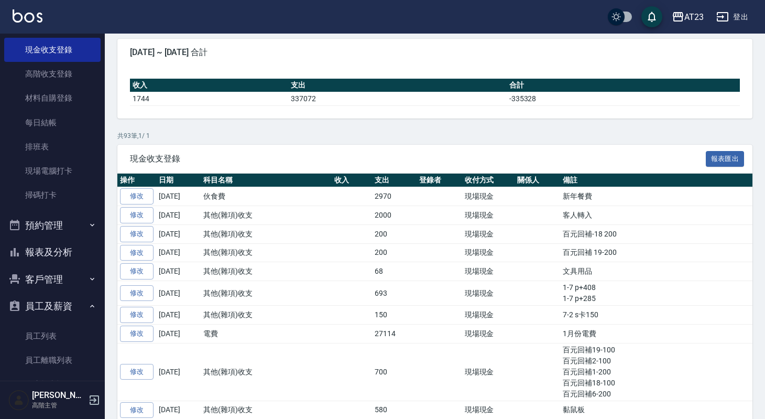
click at [59, 251] on button "報表及分析" at bounding box center [52, 252] width 96 height 27
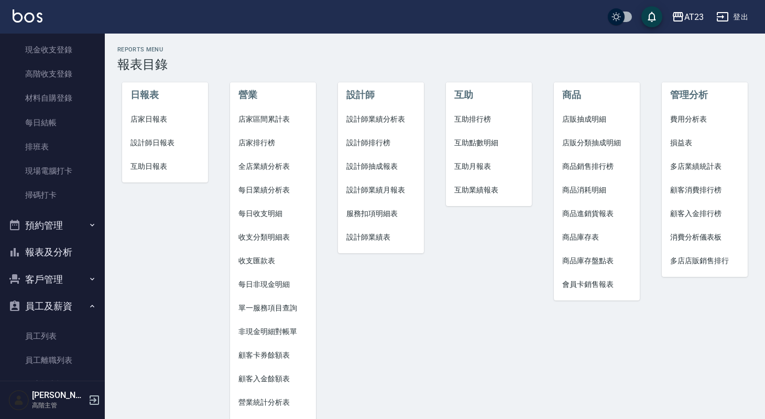
click at [629, 140] on span "損益表" at bounding box center [704, 142] width 69 height 11
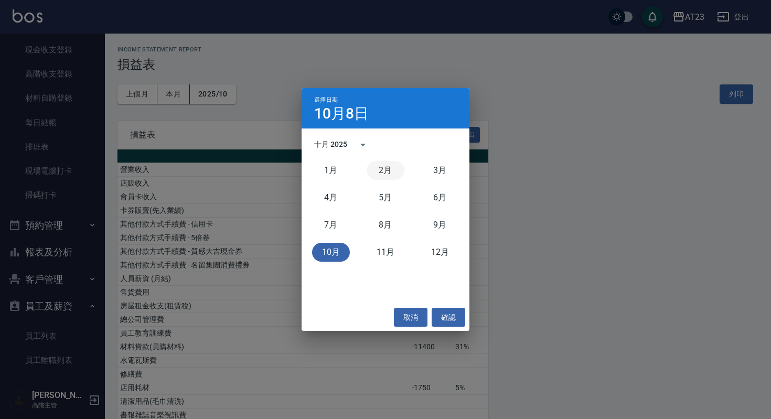
click at [386, 176] on button "2月" at bounding box center [385, 170] width 38 height 19
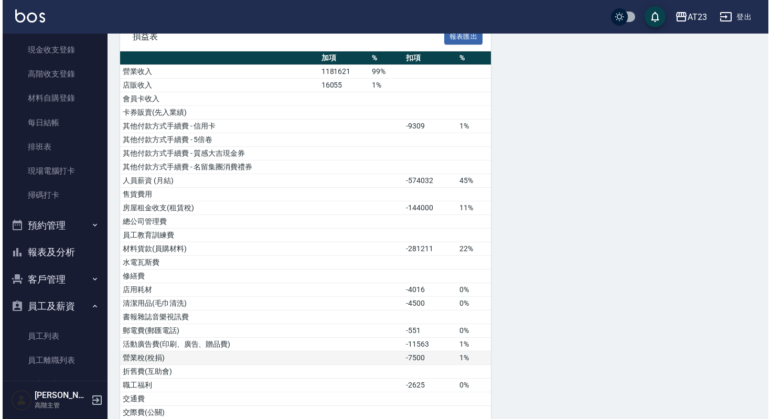
scroll to position [21, 0]
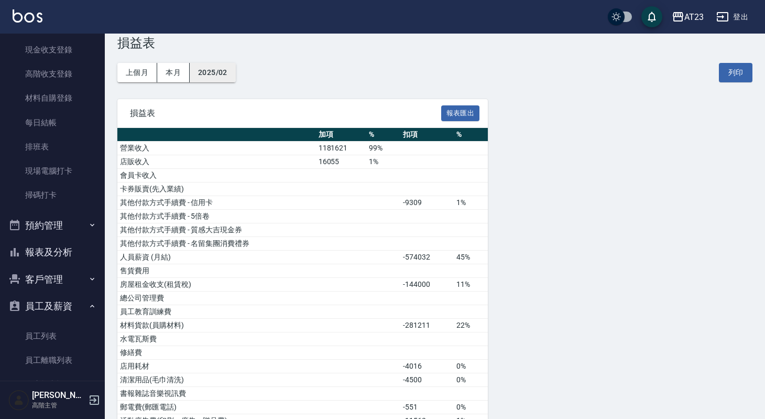
click at [211, 81] on button "2025/02" at bounding box center [213, 72] width 46 height 19
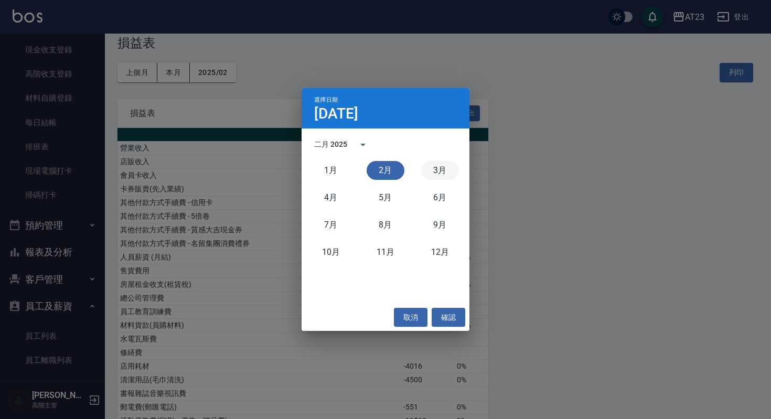
click at [439, 172] on button "3月" at bounding box center [440, 170] width 38 height 19
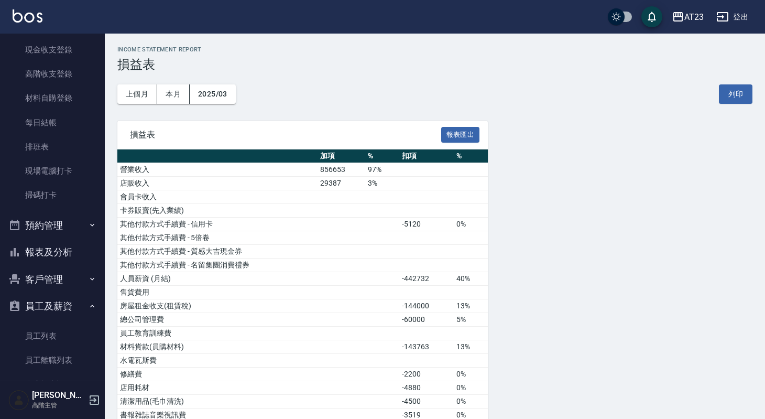
click at [51, 252] on button "報表及分析" at bounding box center [52, 252] width 96 height 27
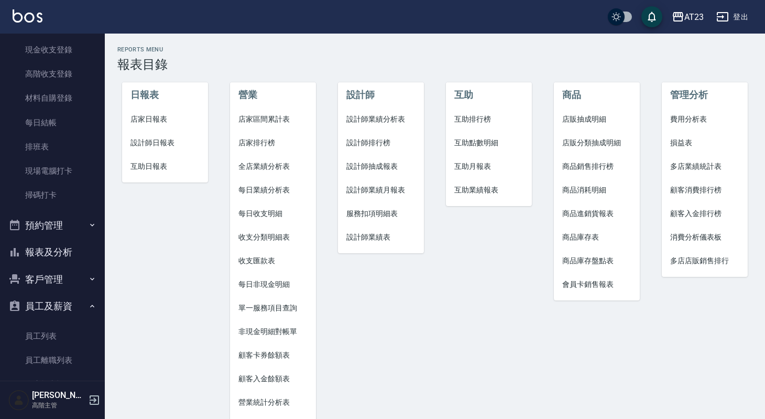
click at [629, 147] on span "損益表" at bounding box center [704, 142] width 69 height 11
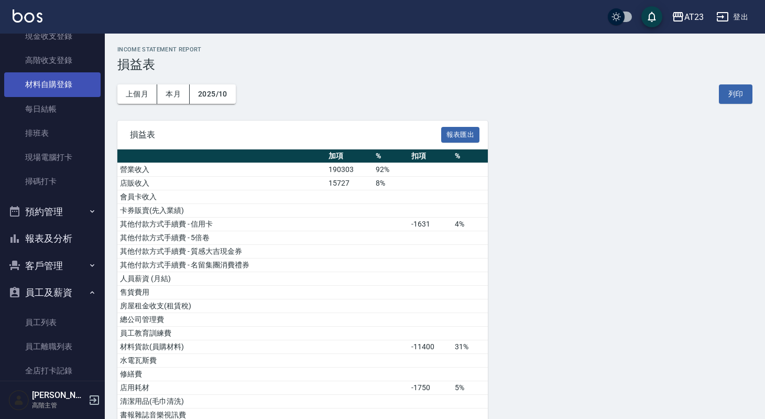
scroll to position [167, 0]
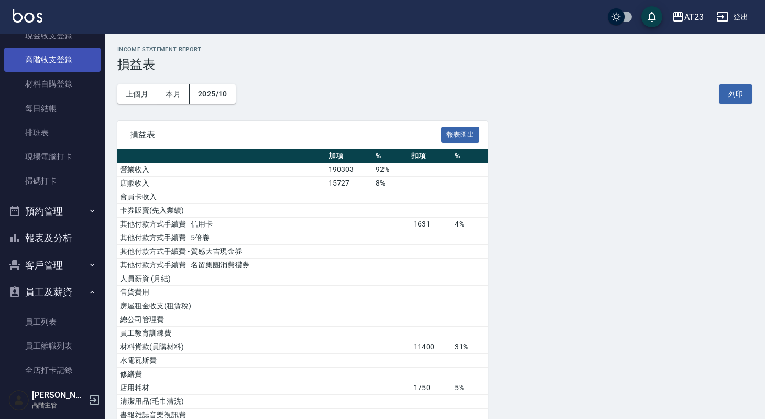
click at [53, 55] on link "高階收支登錄" at bounding box center [52, 60] width 96 height 24
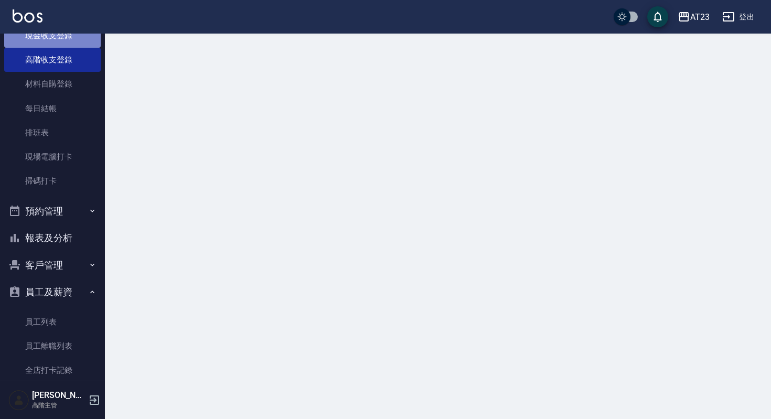
click at [55, 36] on link "現金收支登錄" at bounding box center [52, 36] width 96 height 24
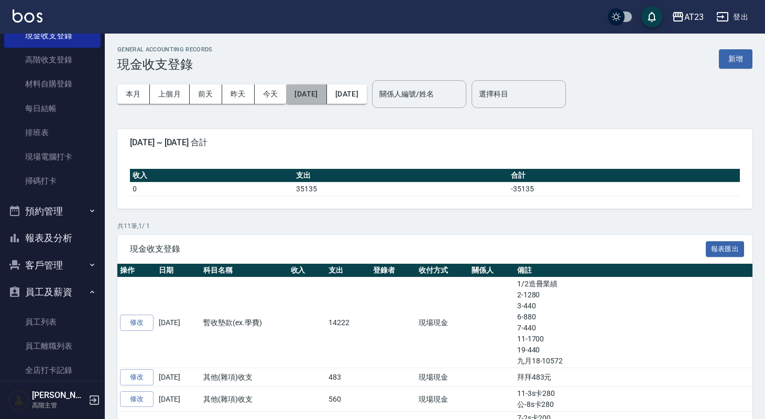
click at [316, 100] on button "[DATE]" at bounding box center [306, 93] width 40 height 19
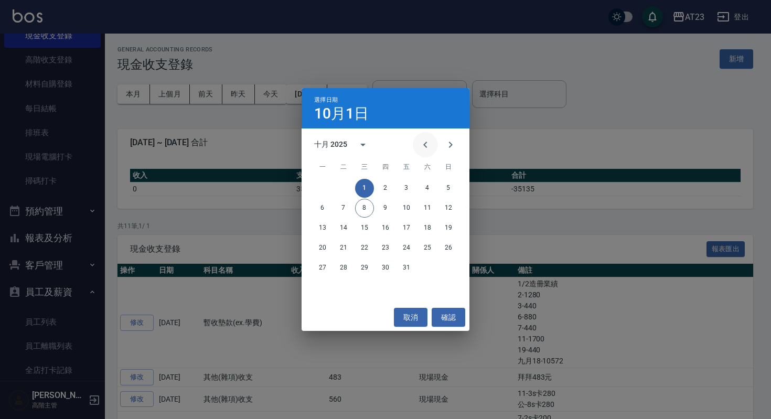
click at [426, 143] on icon "Previous month" at bounding box center [425, 144] width 13 height 13
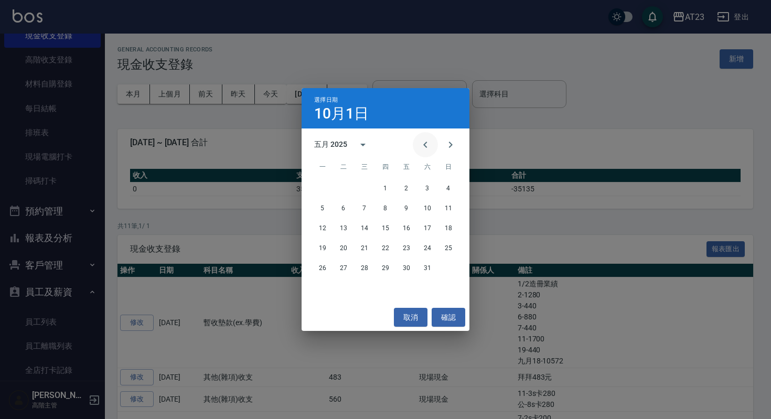
click at [426, 143] on icon "Previous month" at bounding box center [425, 144] width 13 height 13
click at [425, 140] on icon "Previous month" at bounding box center [425, 144] width 13 height 13
click at [427, 186] on button "1" at bounding box center [427, 188] width 19 height 19
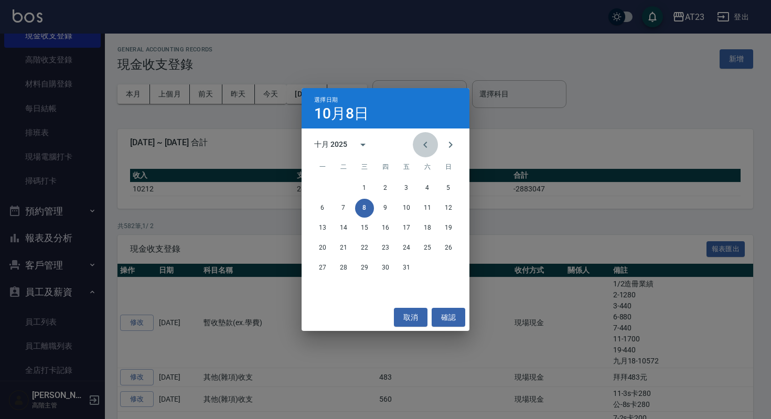
click at [426, 136] on button "Previous month" at bounding box center [425, 144] width 25 height 25
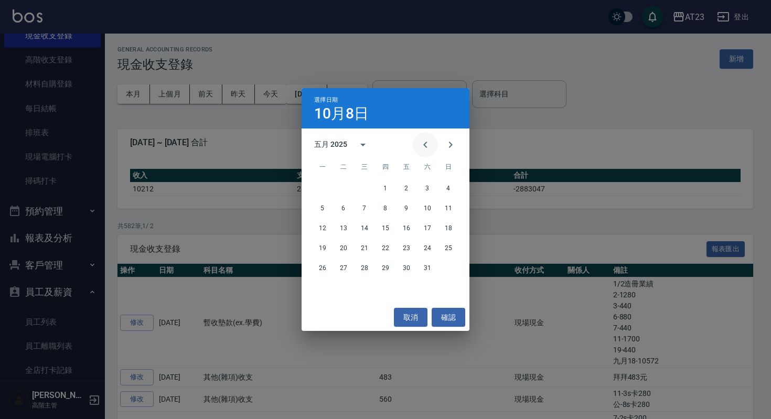
click at [426, 136] on button "Previous month" at bounding box center [425, 144] width 25 height 25
click at [322, 285] on button "31" at bounding box center [322, 287] width 19 height 19
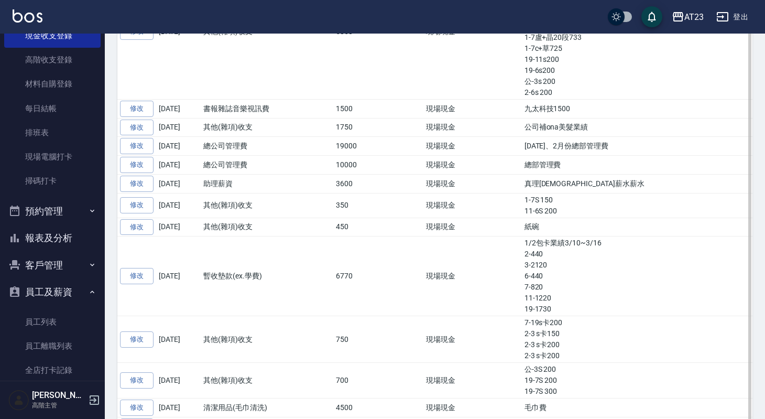
scroll to position [1336, 0]
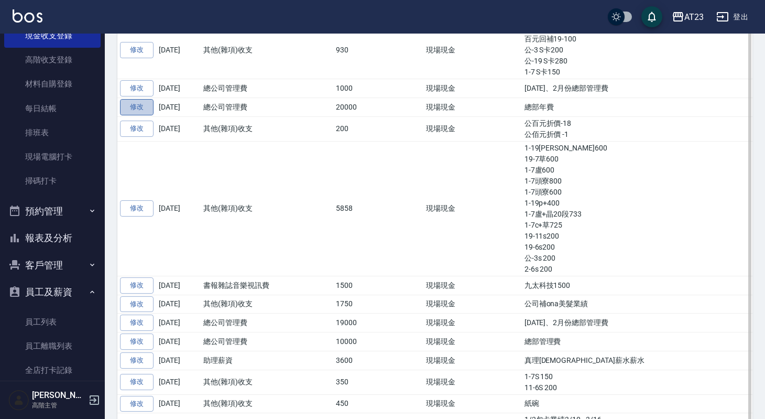
click at [140, 108] on link "修改" at bounding box center [137, 107] width 34 height 16
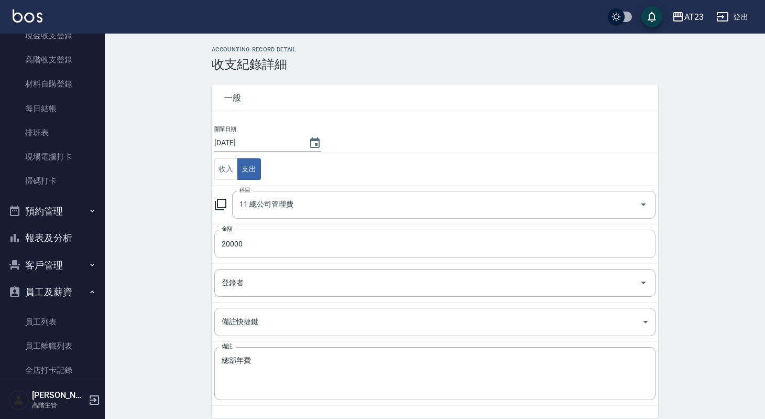
click at [257, 244] on input "20000" at bounding box center [434, 244] width 441 height 28
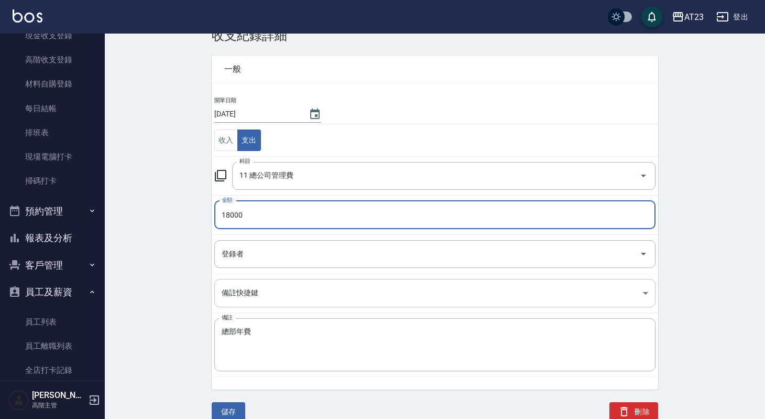
scroll to position [31, 0]
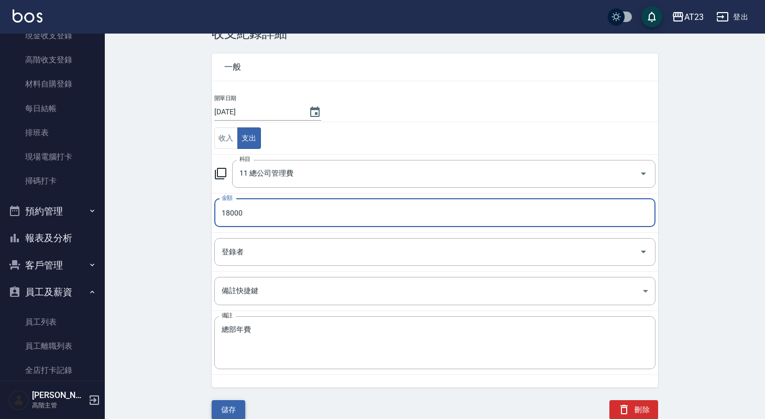
type input "18000"
click at [239, 360] on button "儲存" at bounding box center [229, 409] width 34 height 19
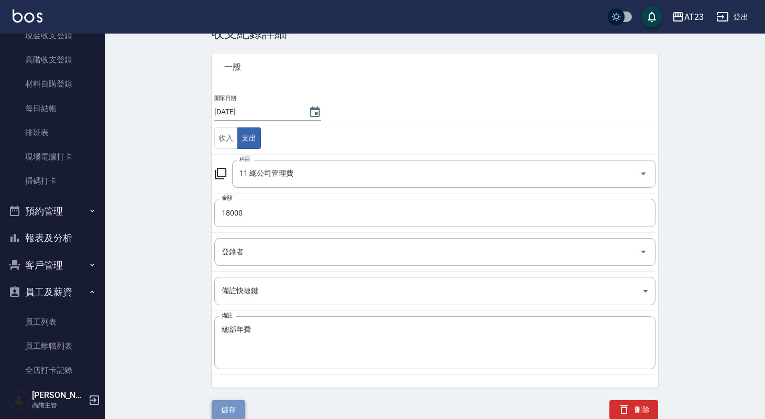
click at [238, 360] on button "儲存" at bounding box center [229, 409] width 34 height 19
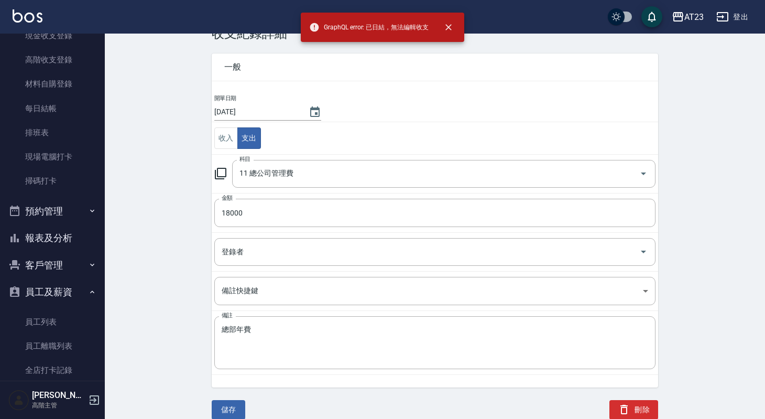
click at [629, 324] on div "ACCOUNTING RECORD DETAIL 收支紀錄詳細 一般 開單日期 [DATE] 收入 支出 科目 11 總公司管理費 科目 金額 18000 金…" at bounding box center [435, 217] width 660 height 404
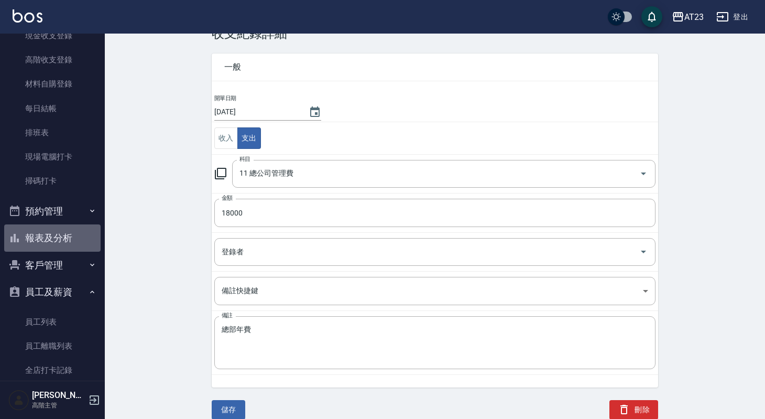
click at [71, 240] on button "報表及分析" at bounding box center [52, 237] width 96 height 27
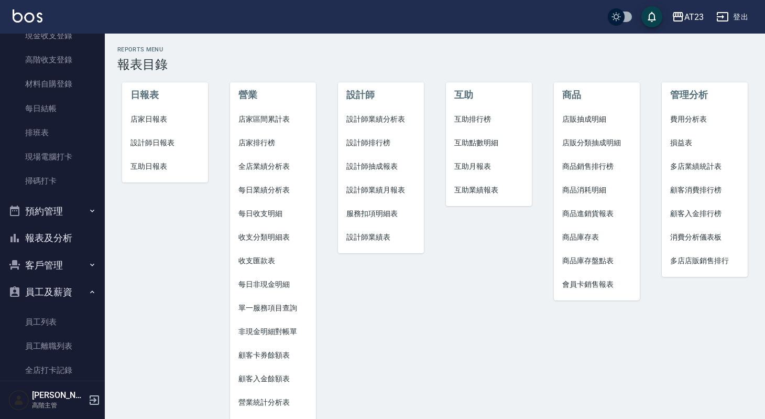
click at [629, 142] on span "損益表" at bounding box center [704, 142] width 69 height 11
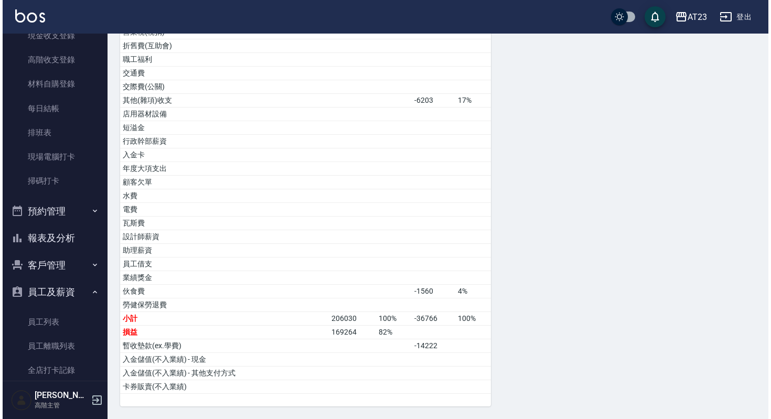
scroll to position [54, 0]
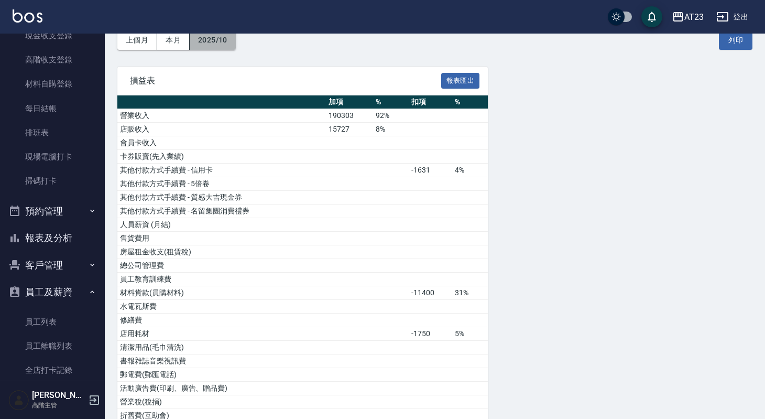
click at [233, 42] on button "2025/10" at bounding box center [213, 39] width 46 height 19
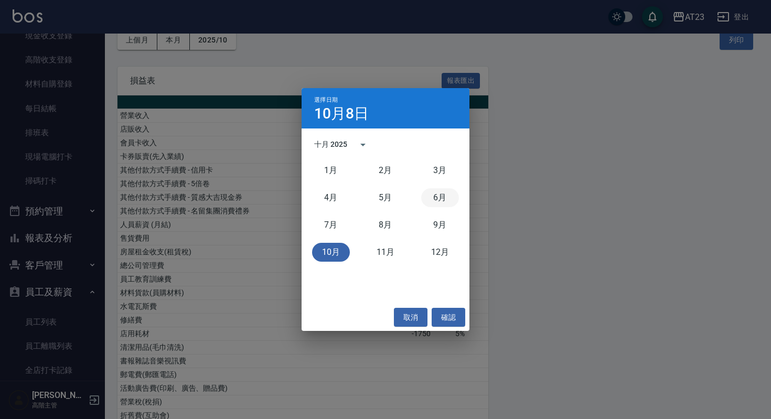
click at [429, 198] on button "6月" at bounding box center [440, 197] width 38 height 19
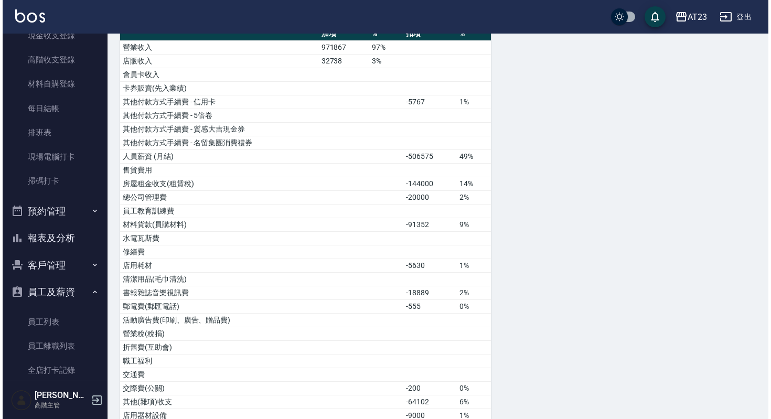
scroll to position [22, 0]
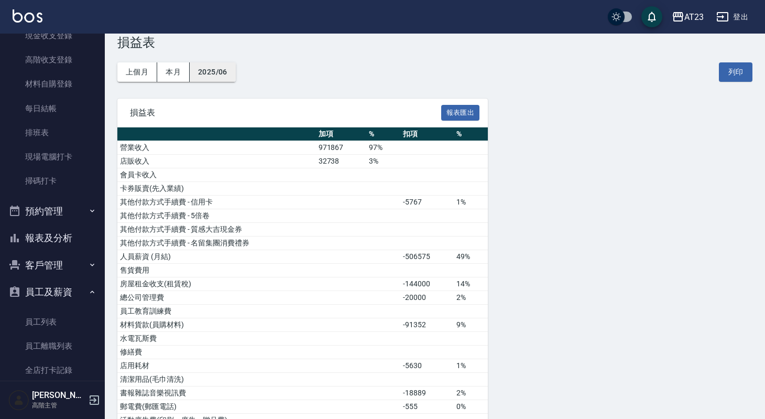
click at [201, 80] on button "2025/06" at bounding box center [213, 71] width 46 height 19
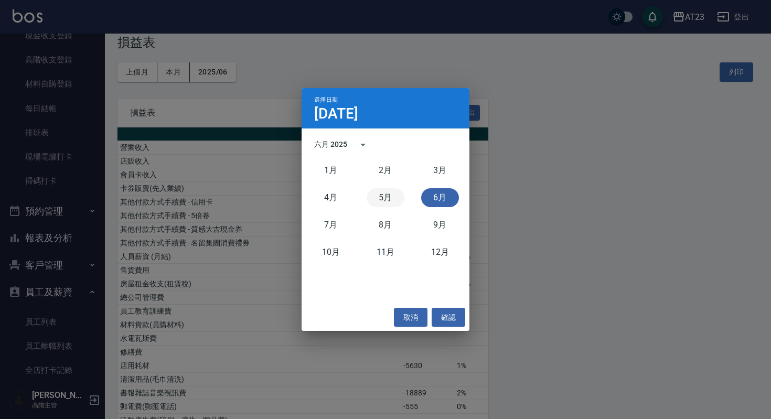
click at [382, 199] on button "5月" at bounding box center [385, 197] width 38 height 19
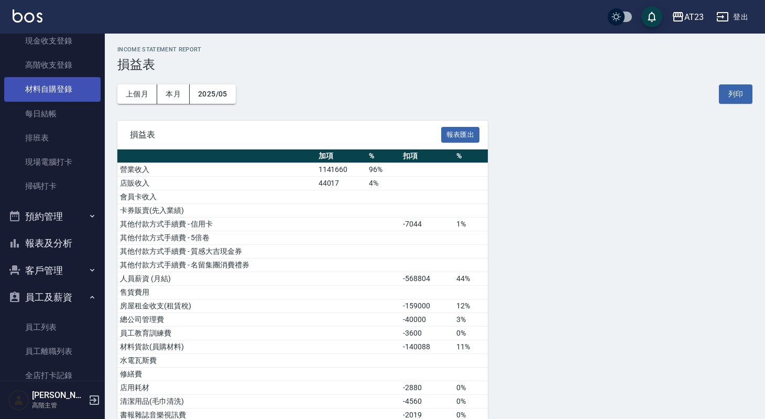
scroll to position [154, 0]
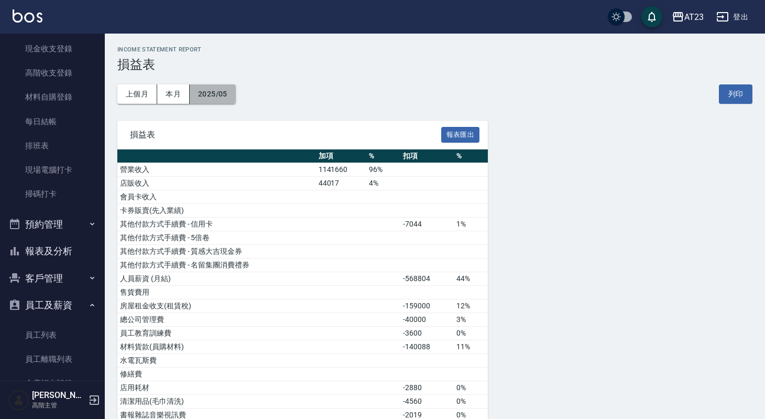
click at [223, 89] on button "2025/05" at bounding box center [213, 93] width 46 height 19
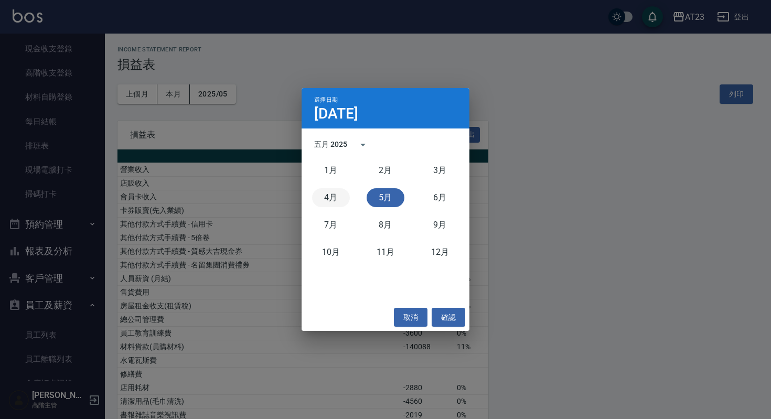
click at [342, 199] on button "4月" at bounding box center [331, 197] width 38 height 19
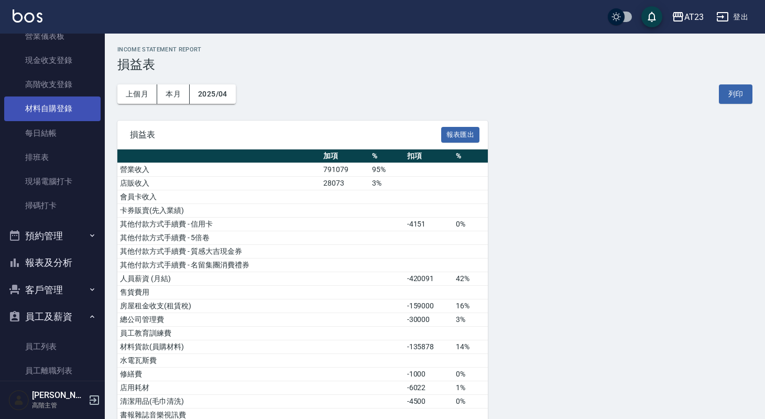
scroll to position [135, 0]
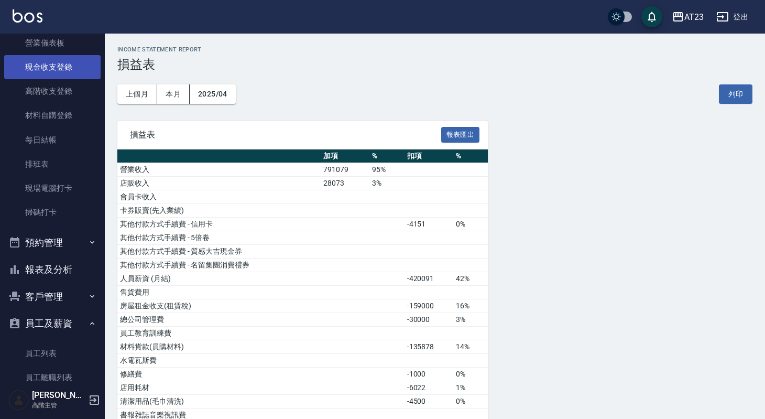
click at [66, 69] on link "現金收支登錄" at bounding box center [52, 67] width 96 height 24
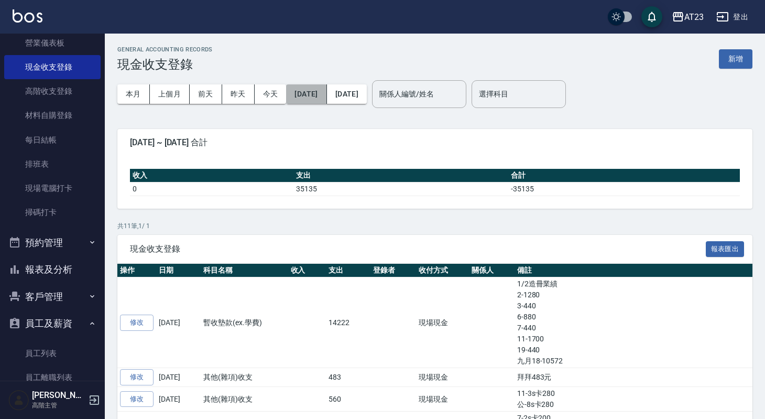
click at [319, 94] on button "[DATE]" at bounding box center [306, 93] width 40 height 19
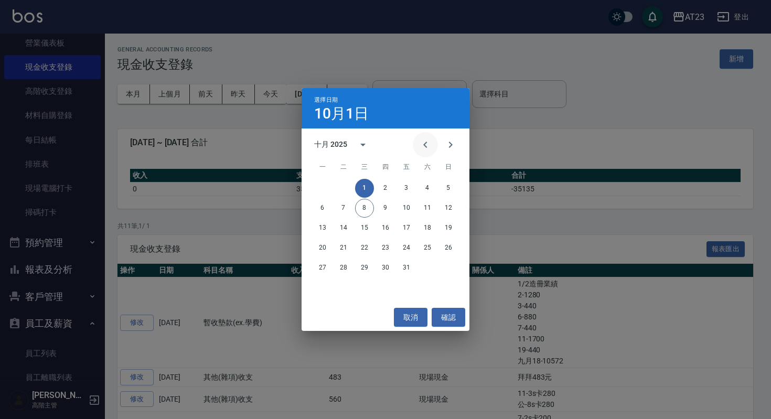
click at [425, 147] on icon "Previous month" at bounding box center [425, 144] width 13 height 13
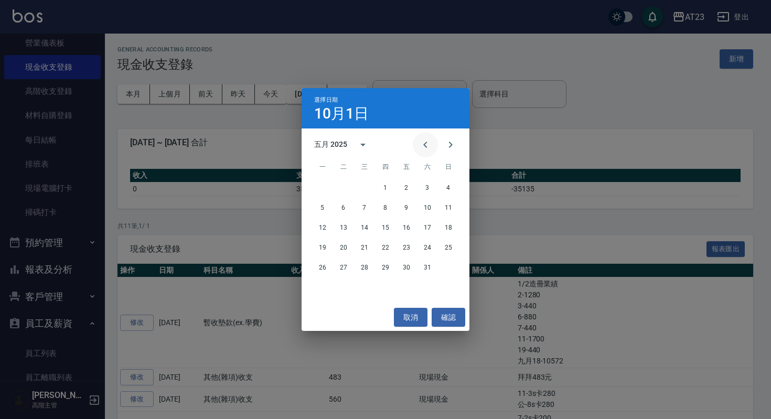
click at [425, 147] on icon "Previous month" at bounding box center [425, 144] width 13 height 13
click at [348, 182] on button "1" at bounding box center [343, 188] width 19 height 19
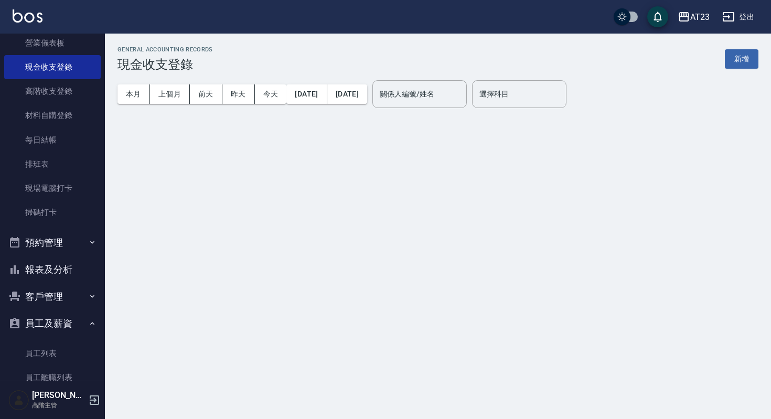
click at [367, 80] on div "本月 上個月 [DATE] [DATE] [DATE] [DATE] [DATE]" at bounding box center [242, 94] width 250 height 45
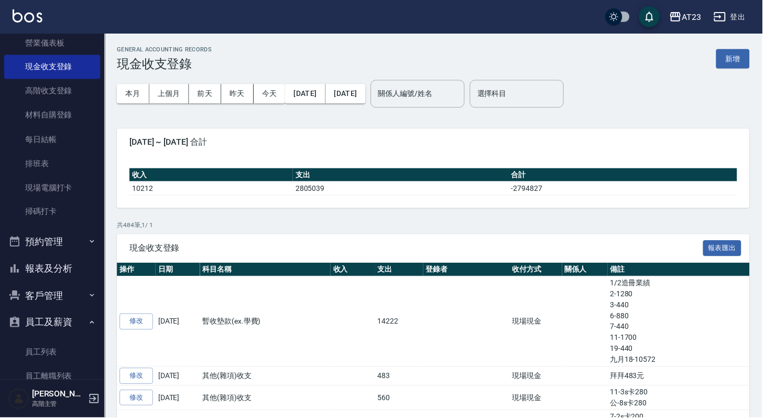
click at [367, 87] on button "[DATE]" at bounding box center [347, 93] width 40 height 19
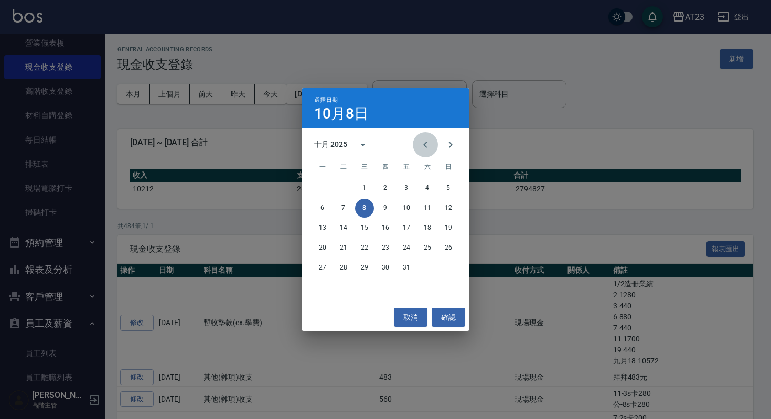
click at [427, 139] on icon "Previous month" at bounding box center [425, 144] width 13 height 13
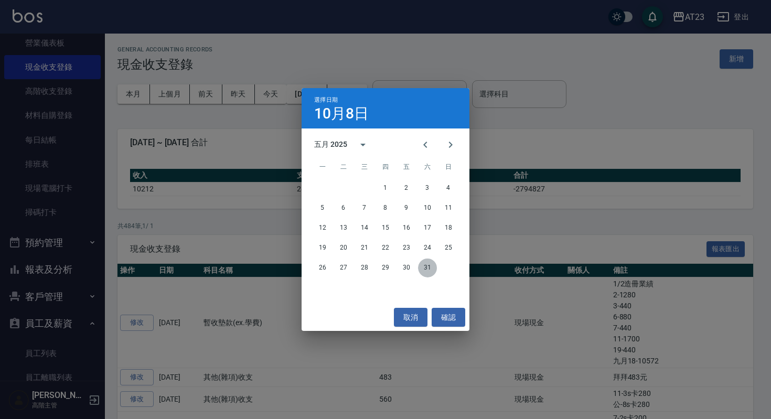
click at [428, 275] on button "31" at bounding box center [427, 267] width 19 height 19
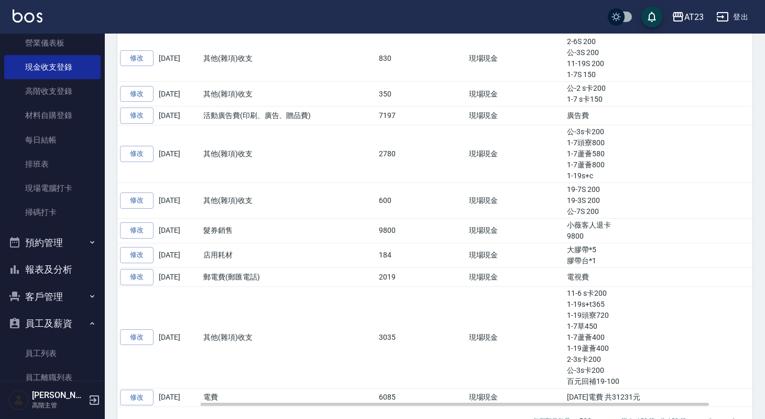
scroll to position [4602, 0]
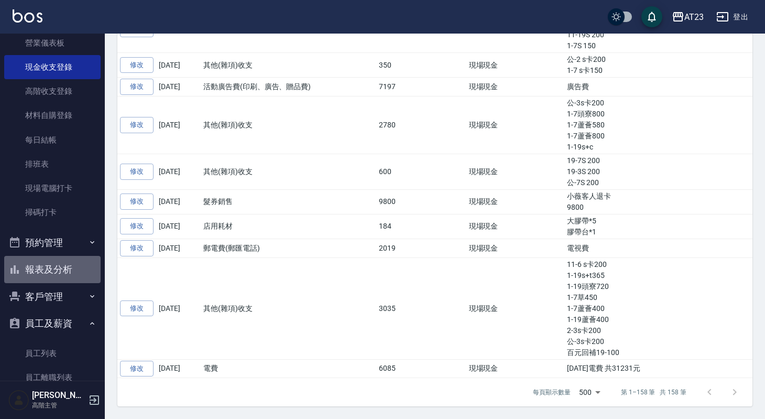
click at [60, 269] on button "報表及分析" at bounding box center [52, 269] width 96 height 27
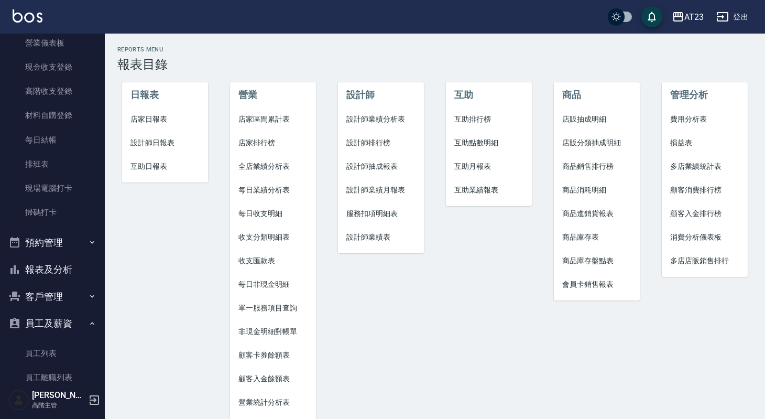
click at [629, 110] on li "費用分析表" at bounding box center [705, 119] width 86 height 24
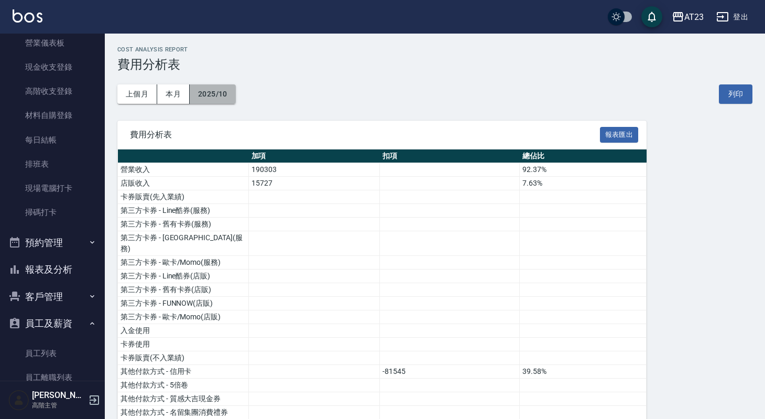
click at [211, 101] on button "2025/10" at bounding box center [213, 93] width 46 height 19
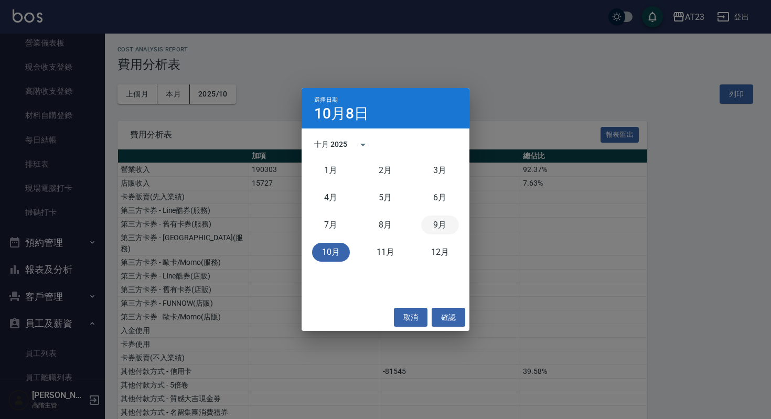
click at [451, 230] on button "9月" at bounding box center [440, 224] width 38 height 19
